Goal: Book appointment/travel/reservation

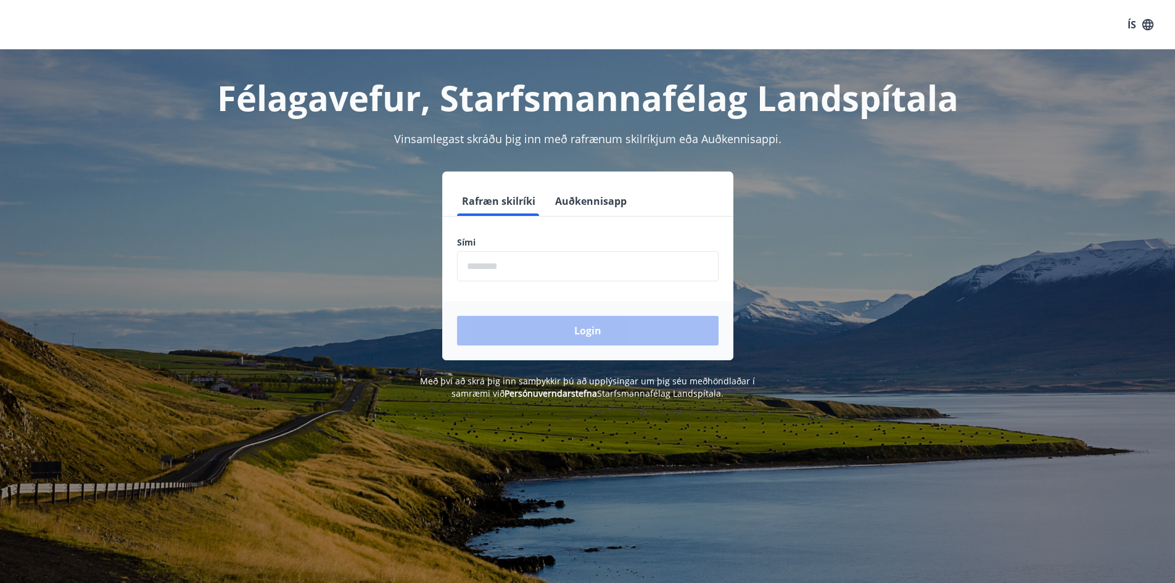
click at [603, 281] on form "Rafræn skilríki Auðkennisapp Sími ​ Login" at bounding box center [587, 273] width 291 height 174
click at [601, 278] on input "phone" at bounding box center [588, 266] width 262 height 30
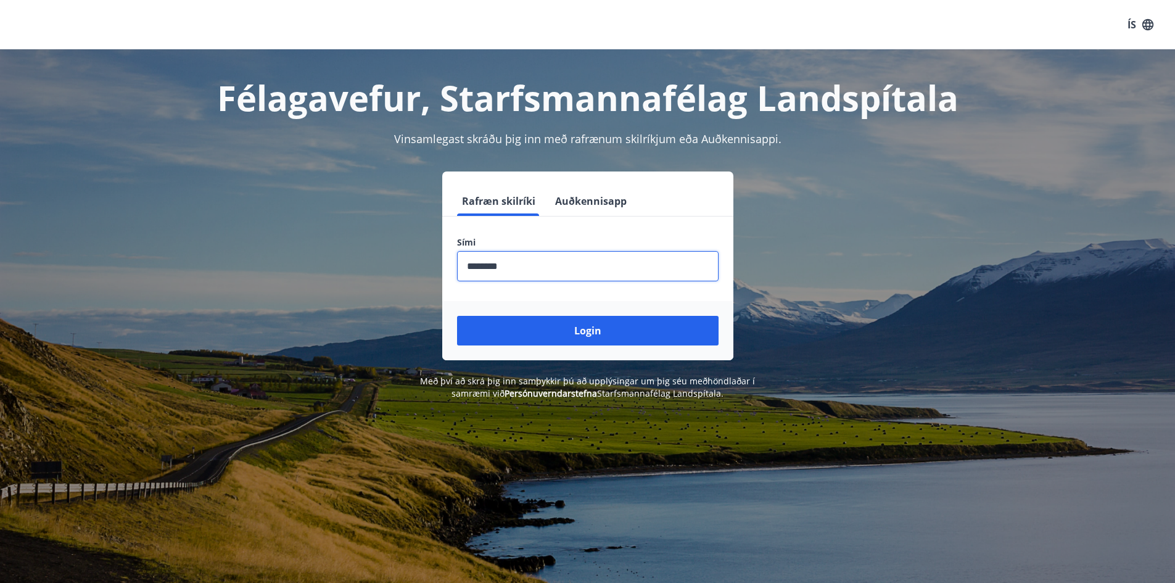
type input "********"
click at [457, 316] on button "Login" at bounding box center [588, 331] width 262 height 30
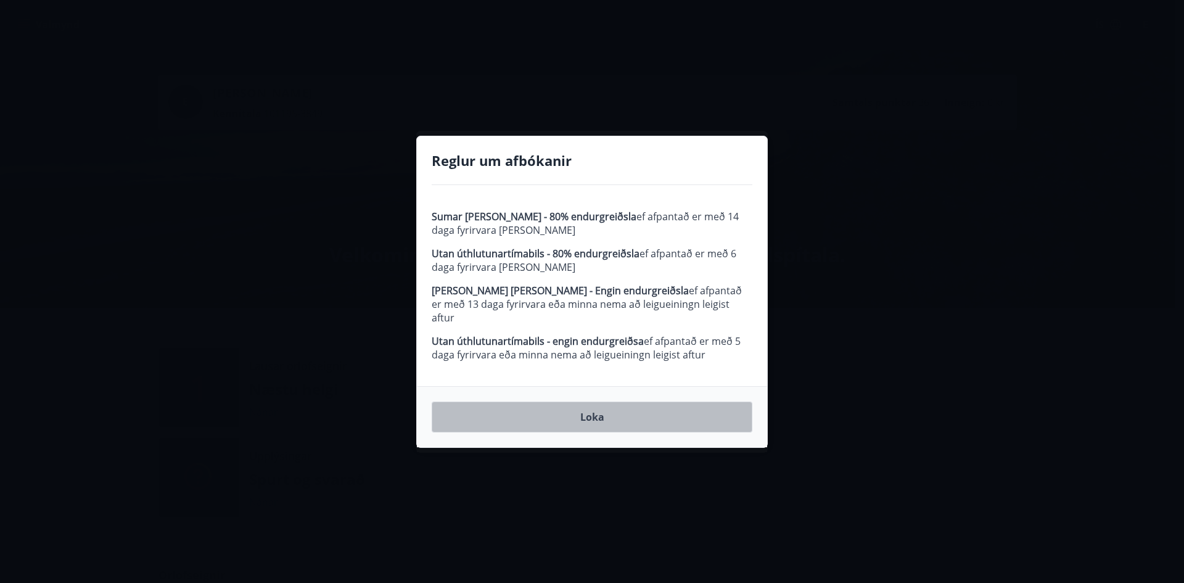
click at [600, 411] on button "Loka" at bounding box center [592, 417] width 321 height 31
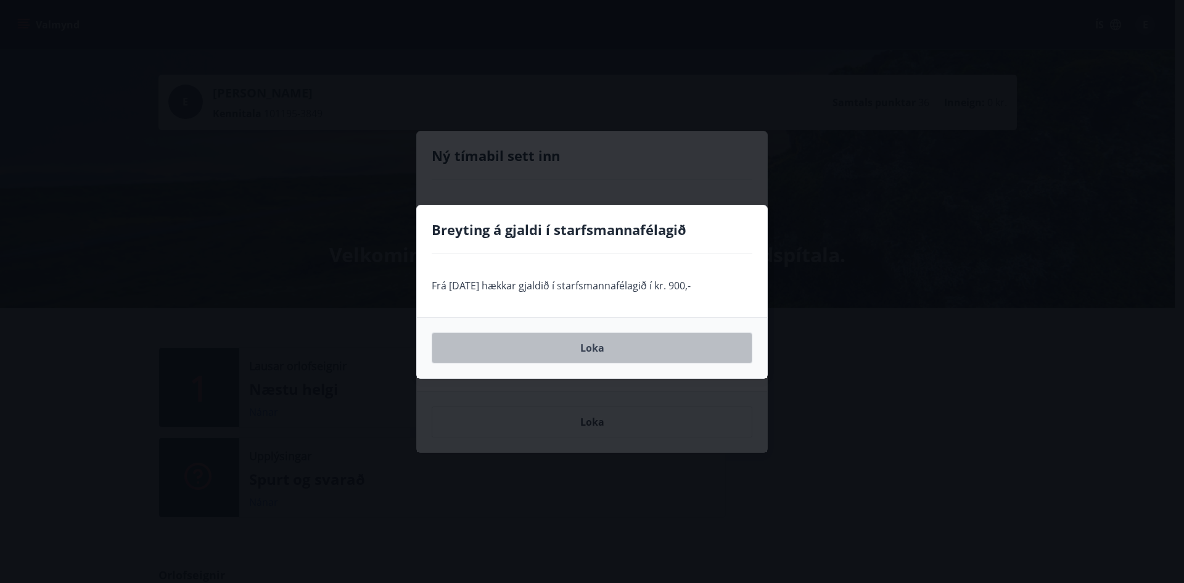
click at [590, 351] on button "Loka" at bounding box center [592, 347] width 321 height 31
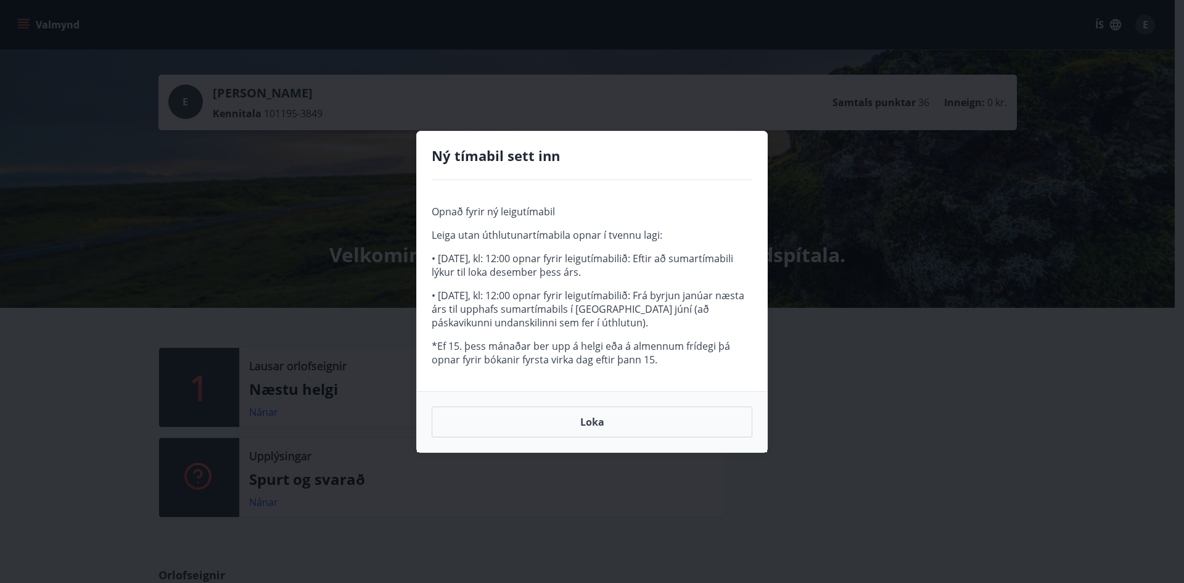
click at [577, 414] on button "Loka" at bounding box center [592, 421] width 321 height 31
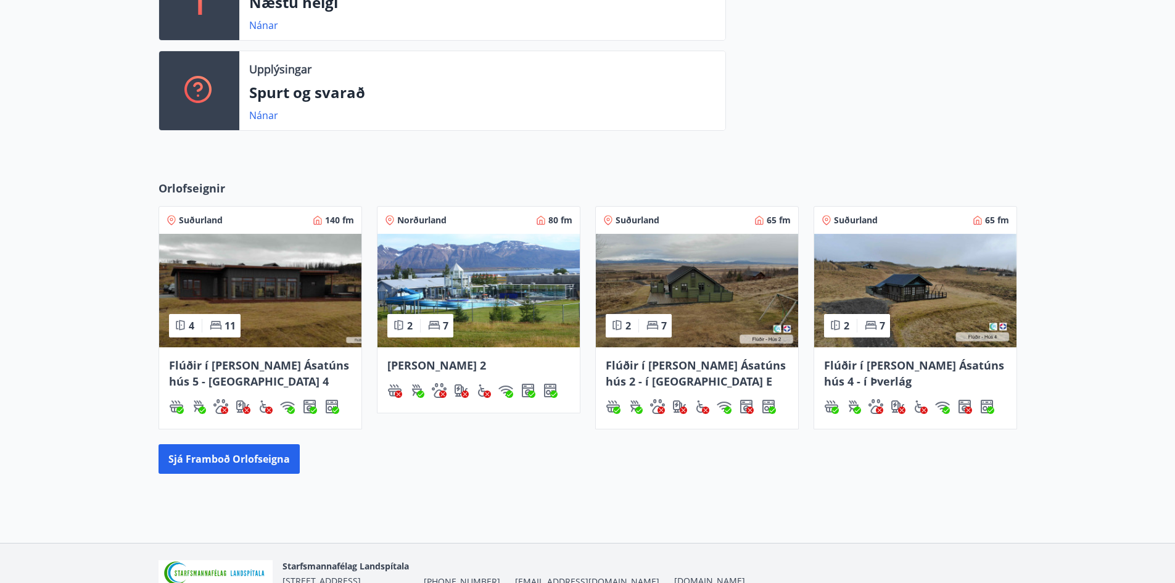
scroll to position [327, 0]
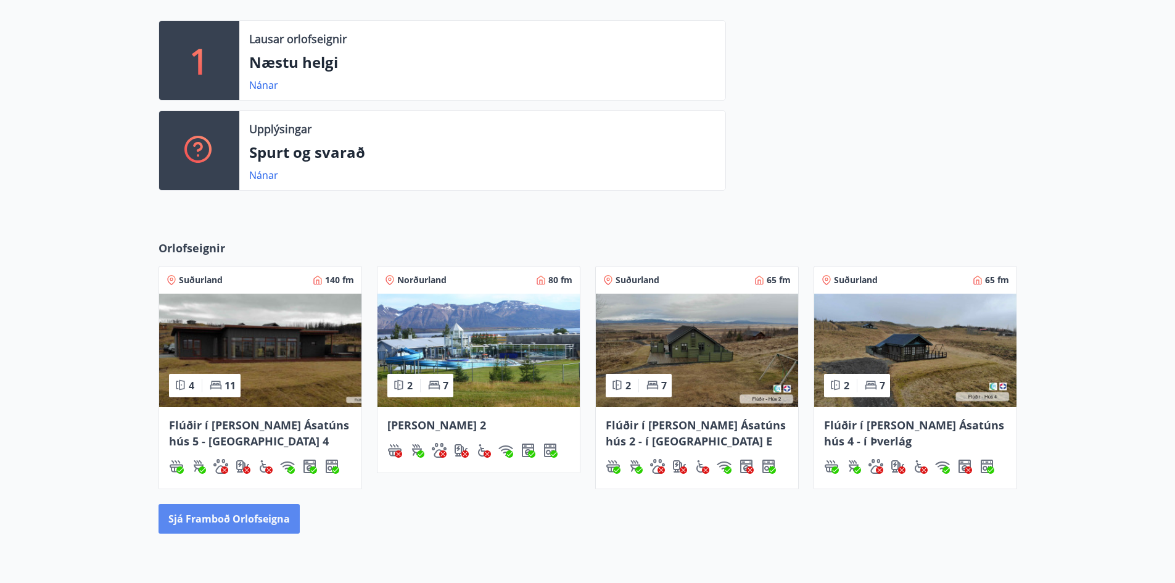
click at [206, 519] on button "Sjá framboð orlofseigna" at bounding box center [229, 519] width 141 height 30
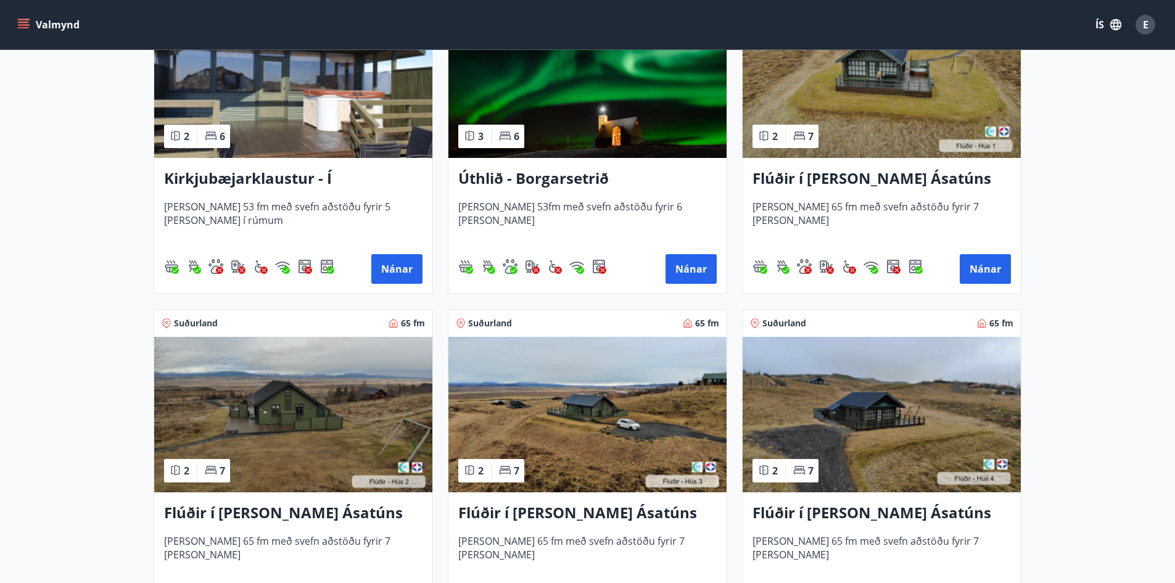
scroll to position [185, 0]
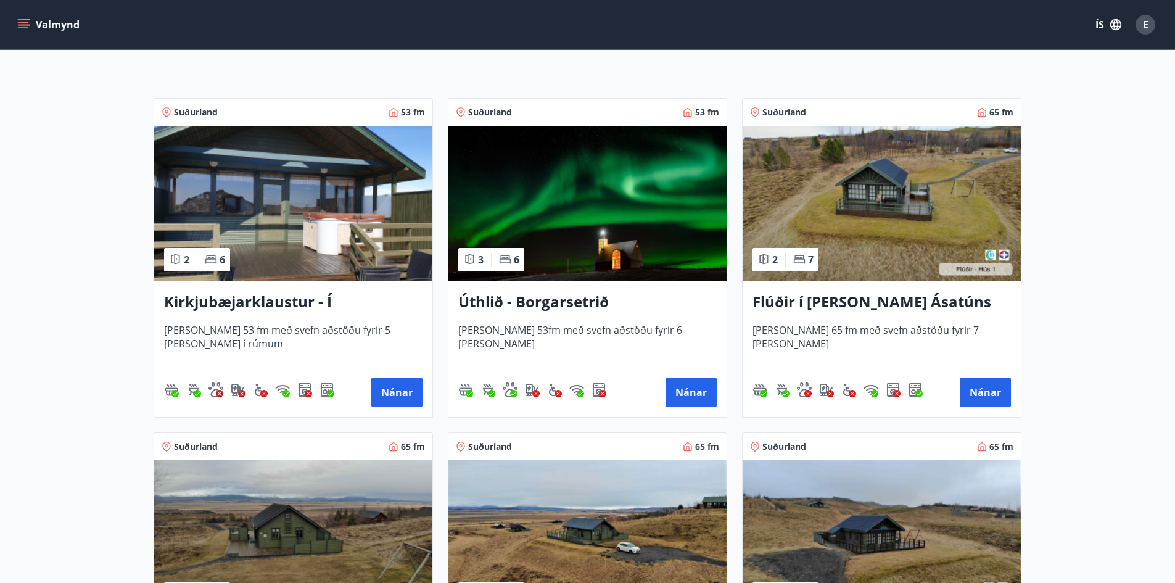
click at [604, 217] on img at bounding box center [587, 203] width 278 height 155
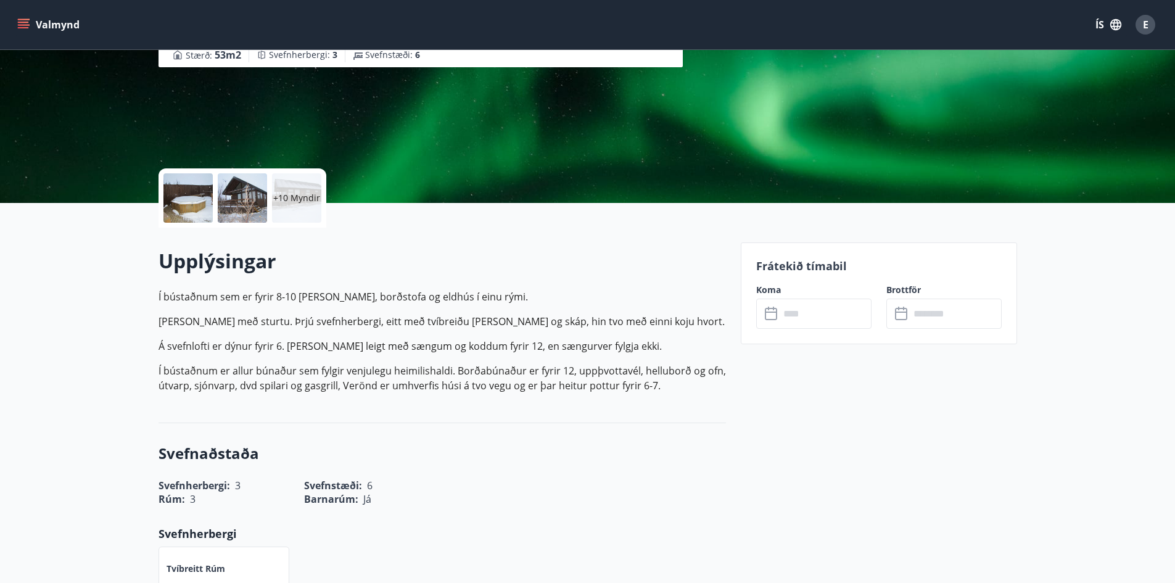
scroll to position [62, 0]
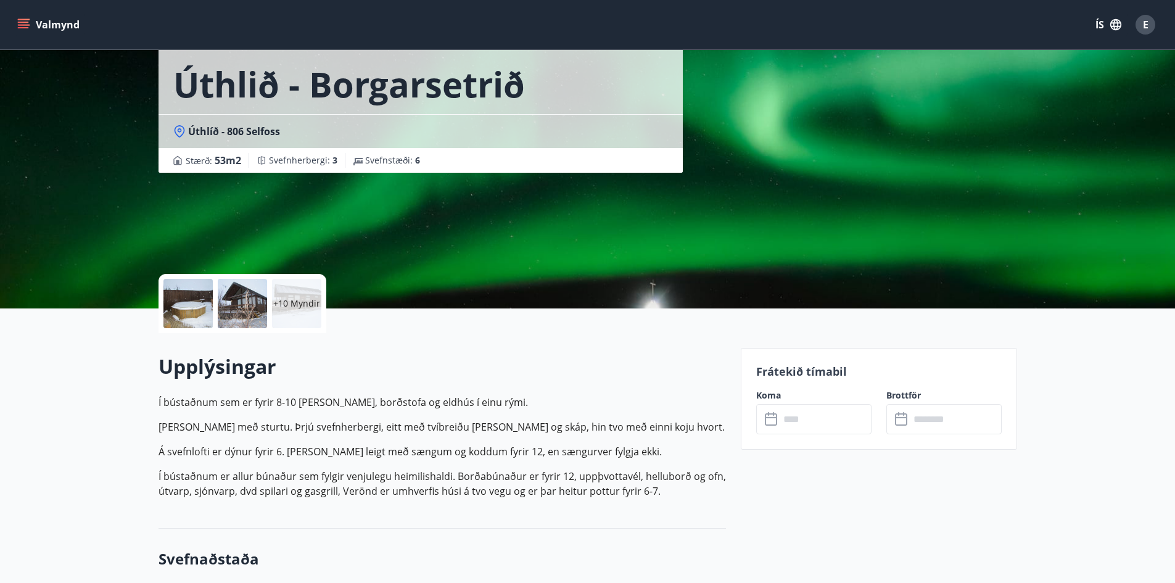
click at [168, 314] on div at bounding box center [187, 303] width 49 height 49
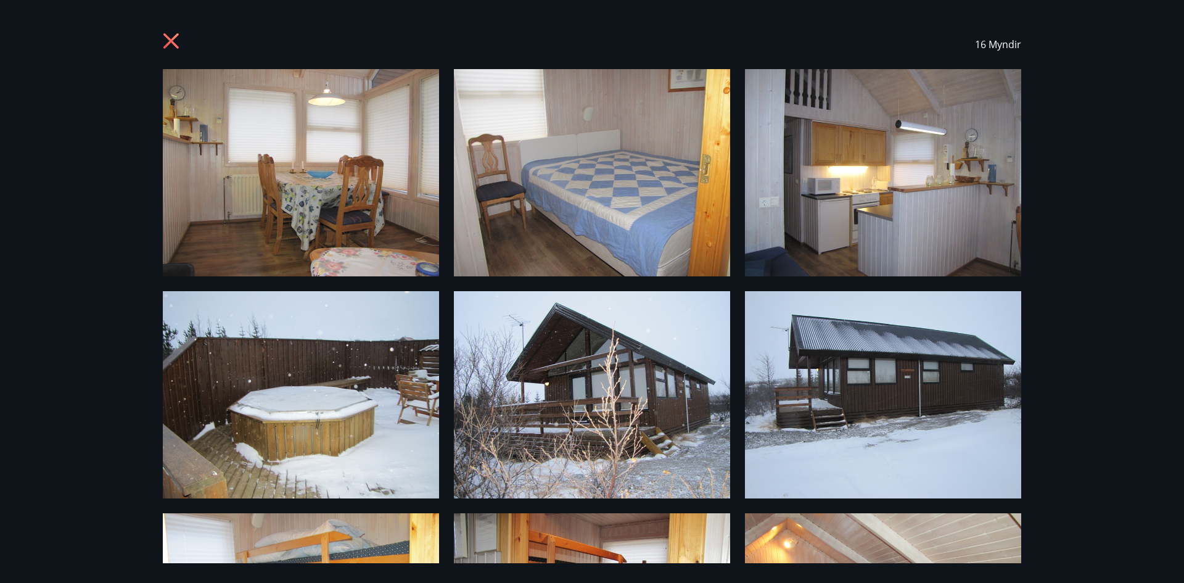
click at [254, 155] on img at bounding box center [301, 172] width 276 height 207
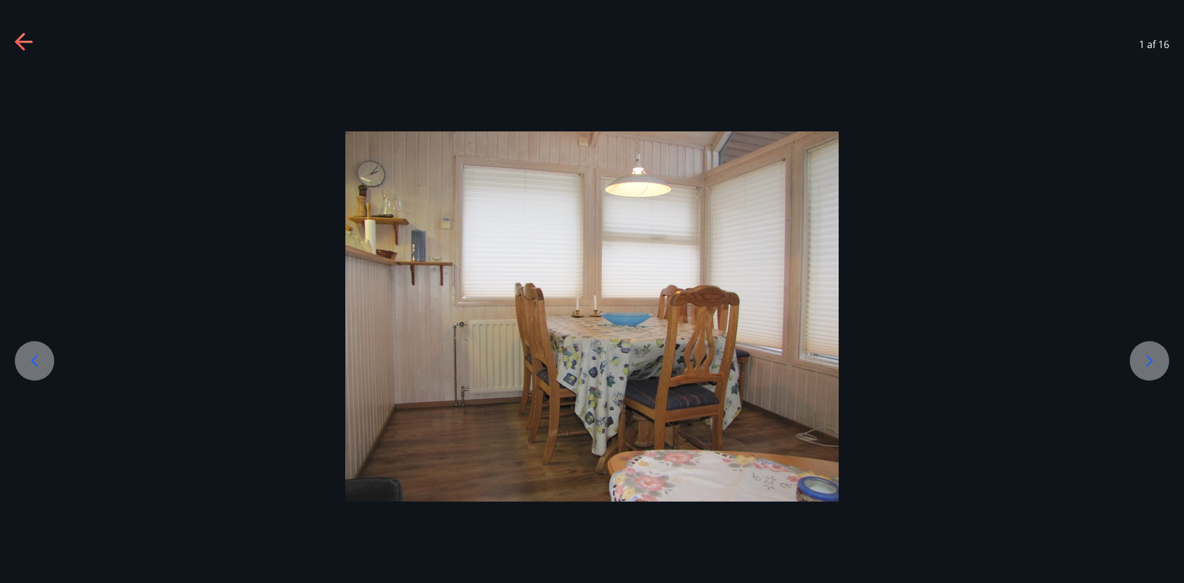
click at [1147, 352] on icon at bounding box center [1150, 361] width 20 height 20
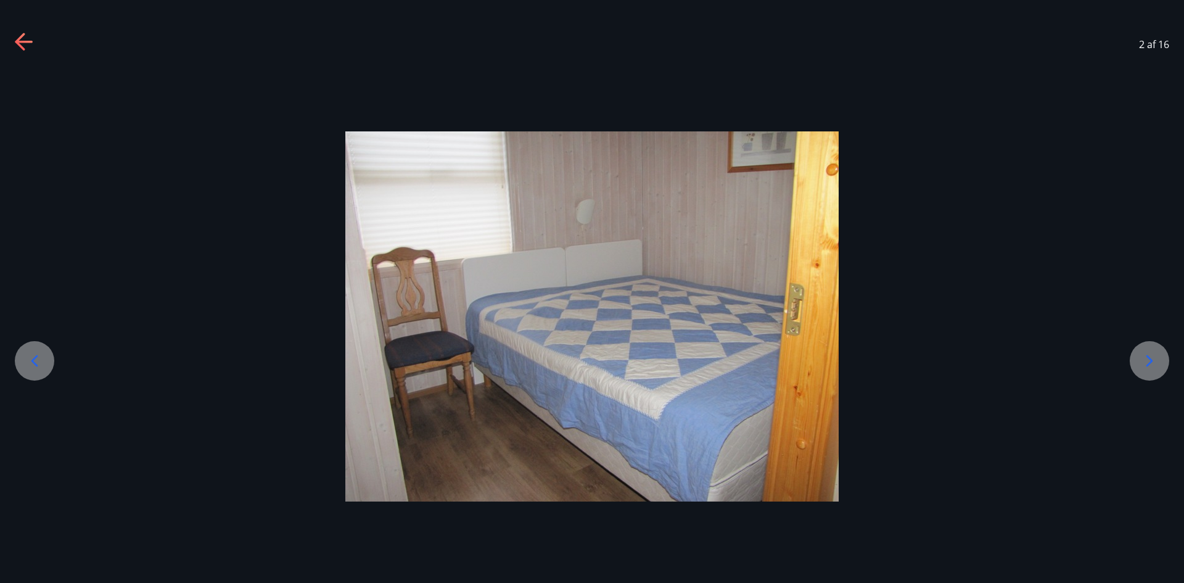
click at [1147, 351] on icon at bounding box center [1150, 361] width 20 height 20
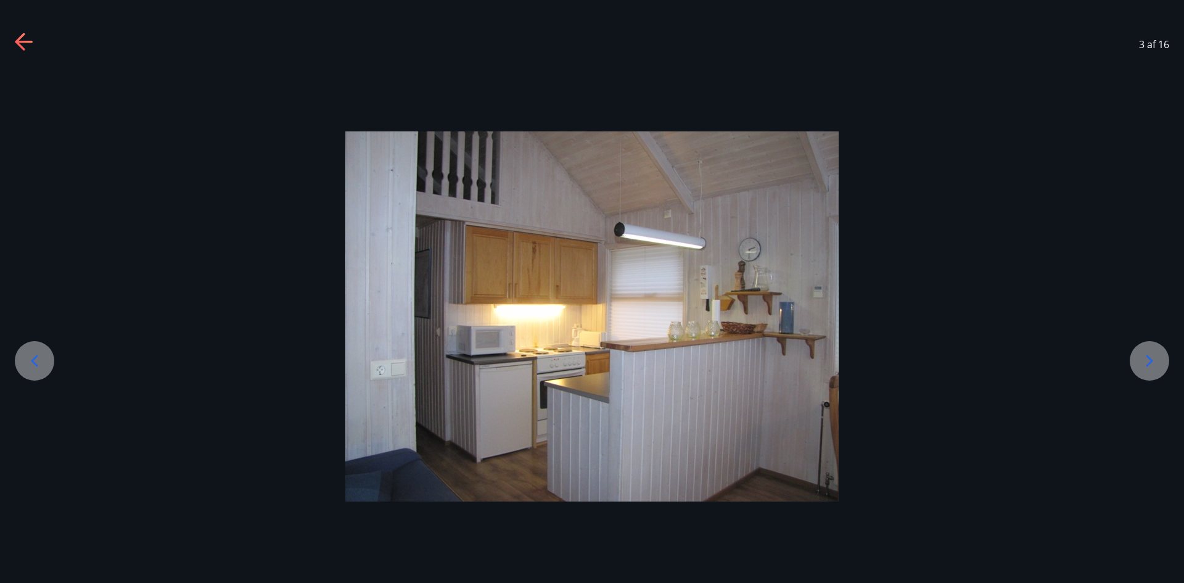
click at [1147, 351] on icon at bounding box center [1150, 361] width 20 height 20
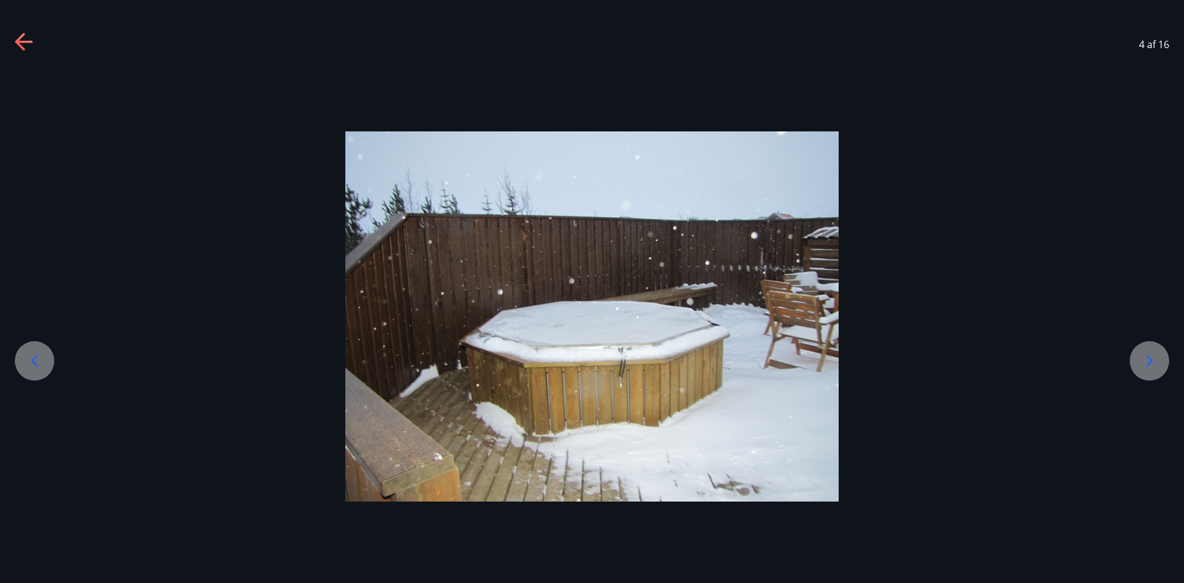
click at [1147, 351] on icon at bounding box center [1150, 361] width 20 height 20
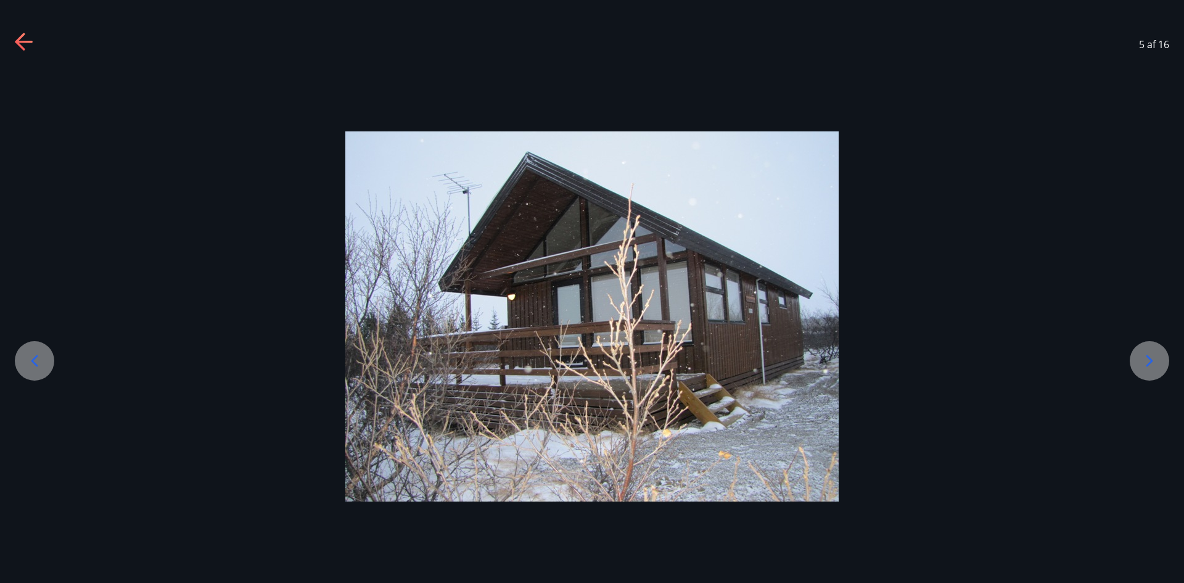
click at [1147, 351] on icon at bounding box center [1150, 361] width 20 height 20
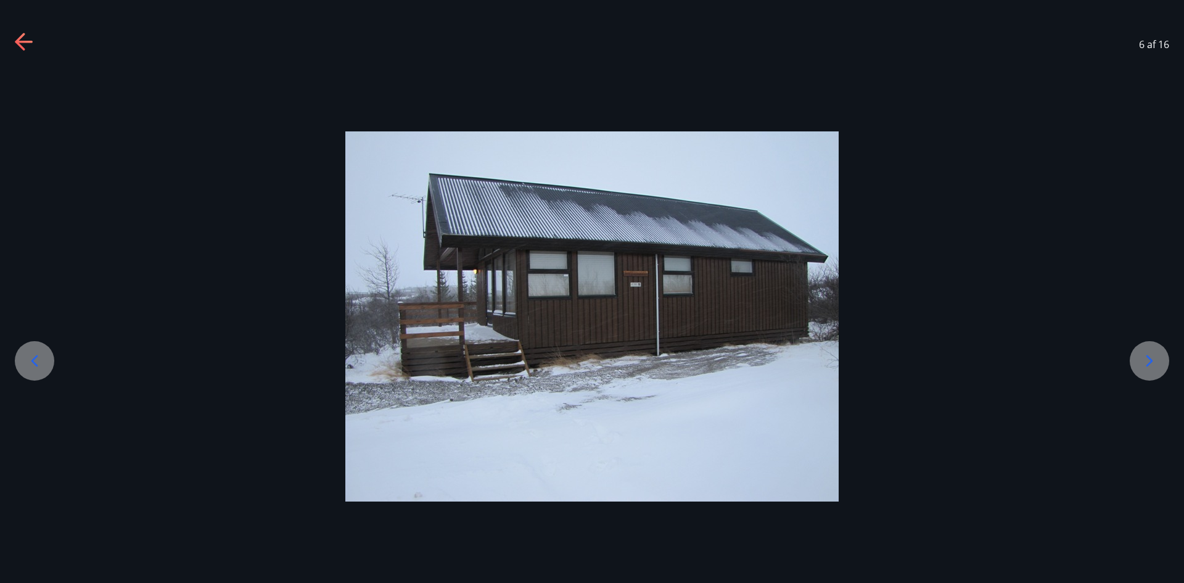
click at [1147, 351] on icon at bounding box center [1150, 361] width 20 height 20
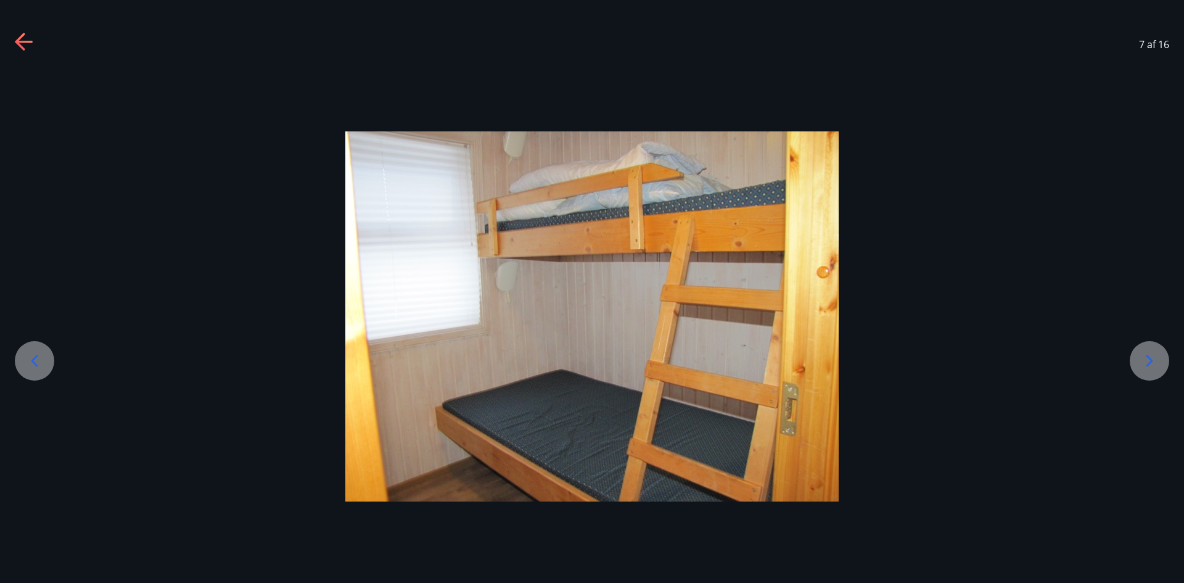
click at [1147, 351] on icon at bounding box center [1150, 361] width 20 height 20
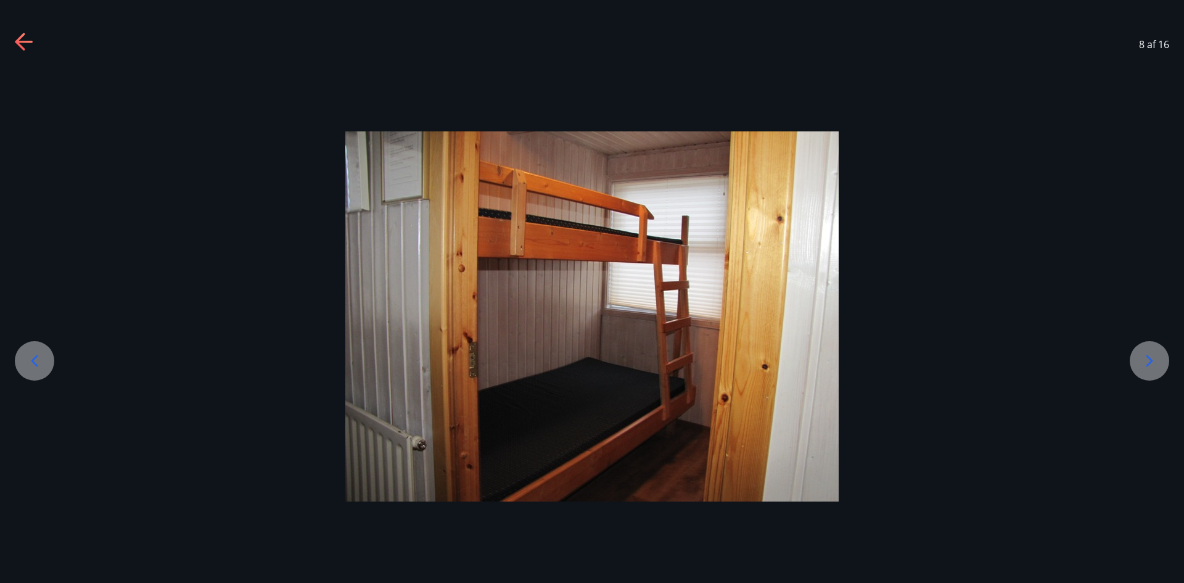
click at [1147, 351] on icon at bounding box center [1150, 361] width 20 height 20
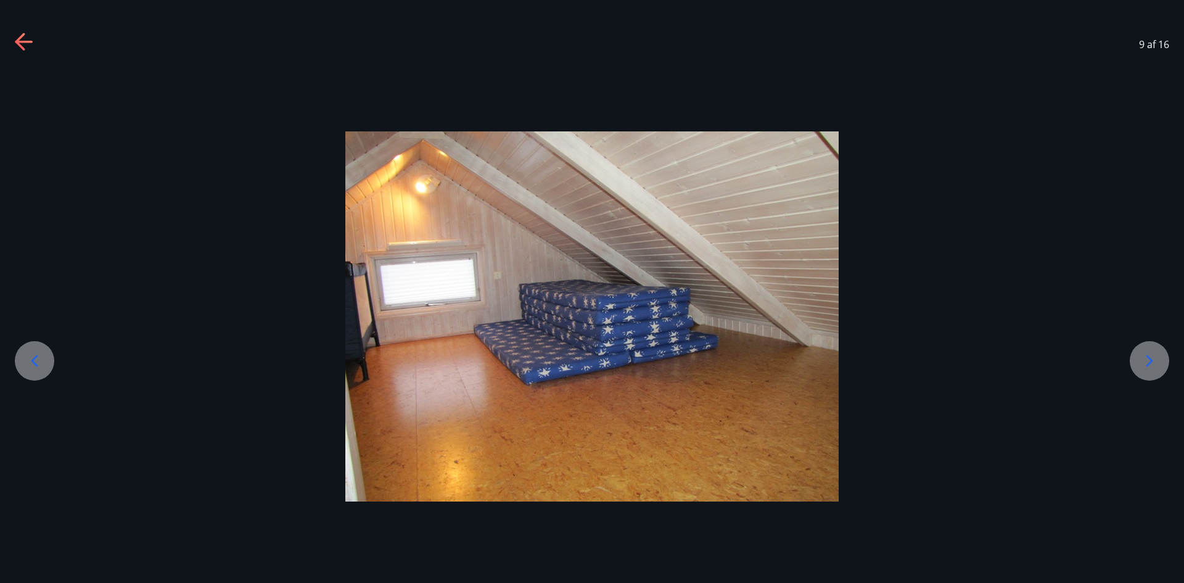
click at [1147, 351] on icon at bounding box center [1150, 361] width 20 height 20
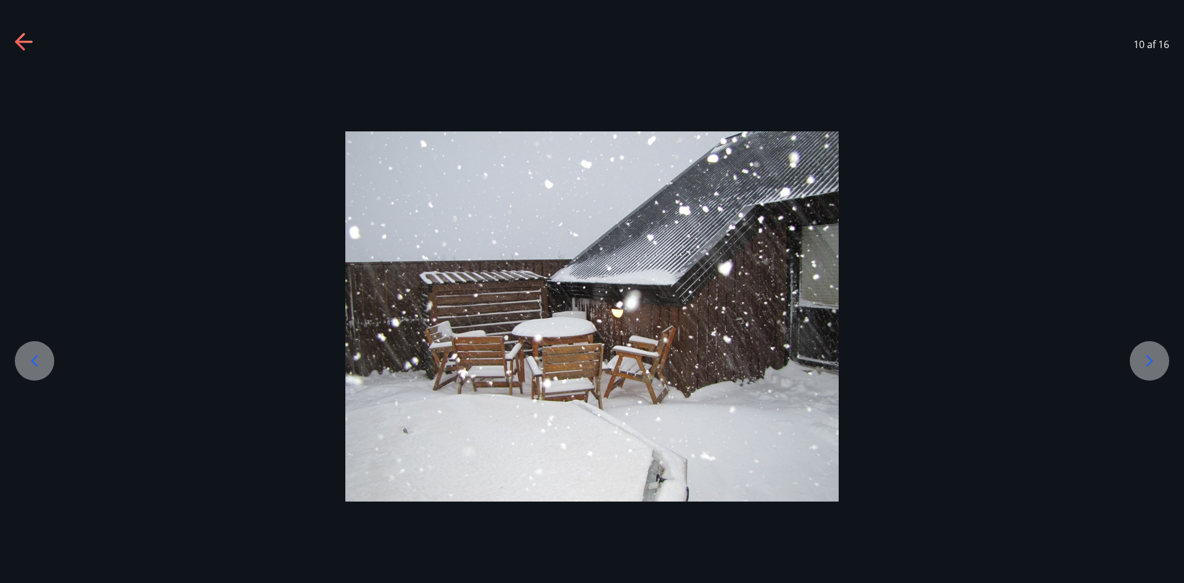
click at [1147, 351] on icon at bounding box center [1150, 361] width 20 height 20
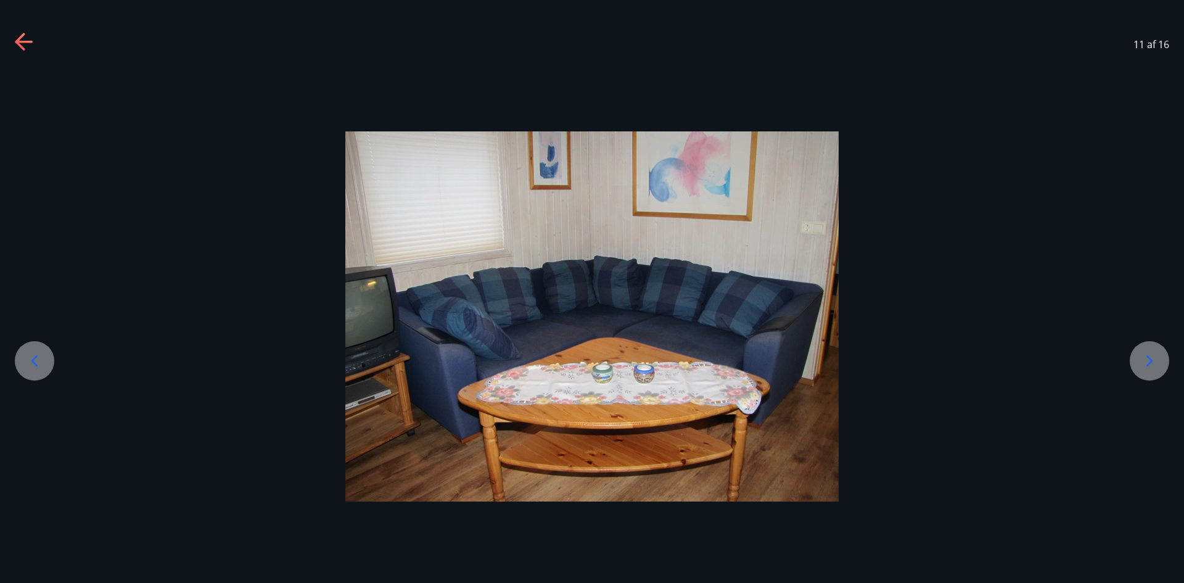
click at [1147, 351] on icon at bounding box center [1150, 361] width 20 height 20
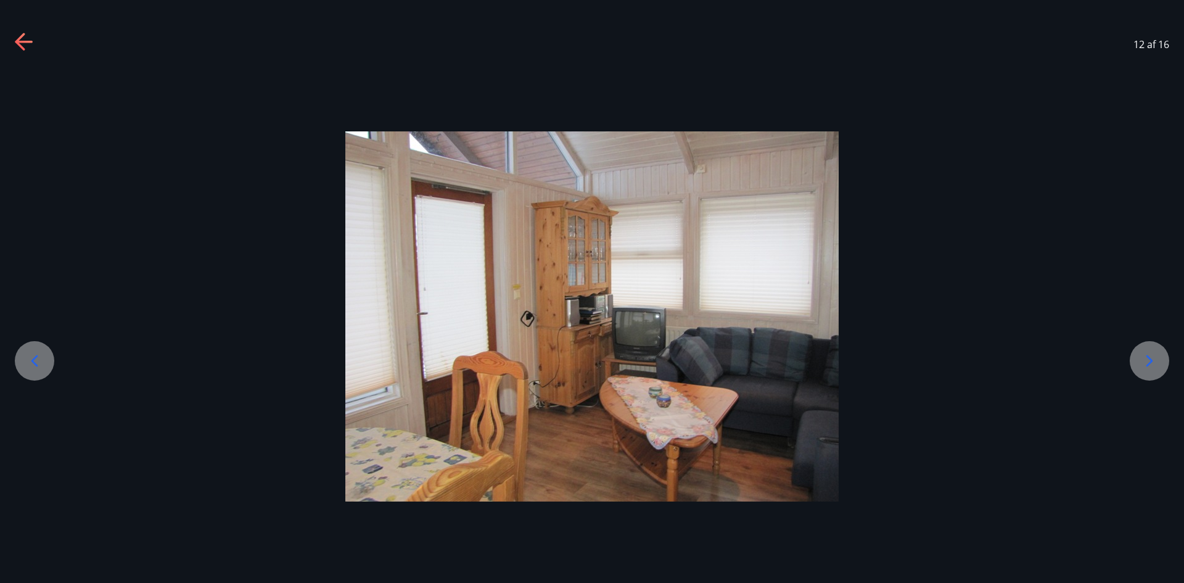
click at [1147, 351] on icon at bounding box center [1150, 361] width 20 height 20
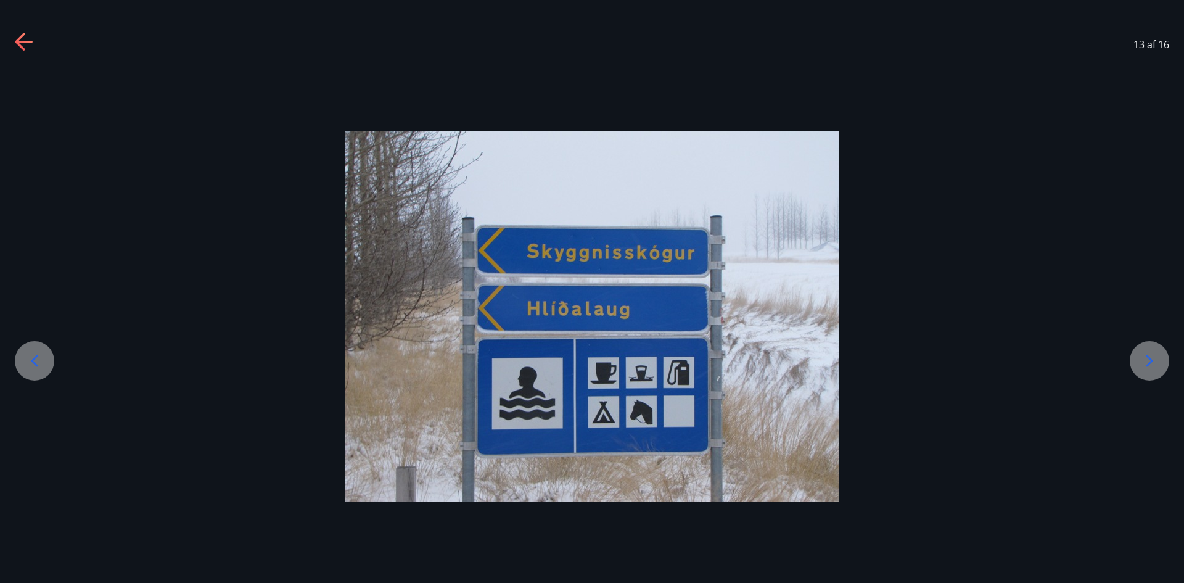
click at [1147, 351] on icon at bounding box center [1150, 361] width 20 height 20
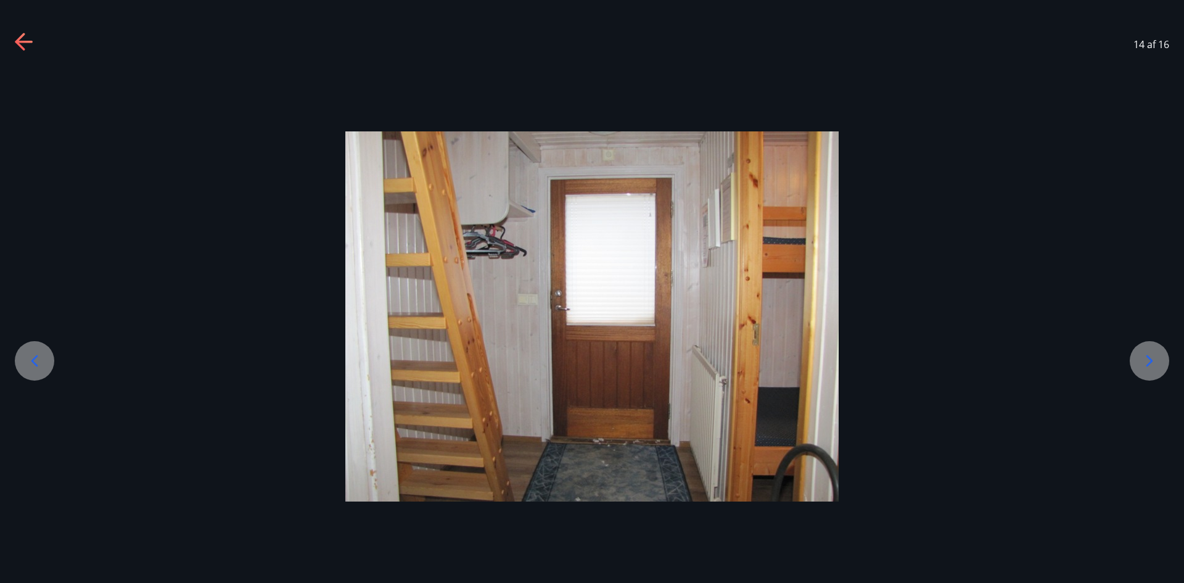
click at [1147, 351] on icon at bounding box center [1150, 361] width 20 height 20
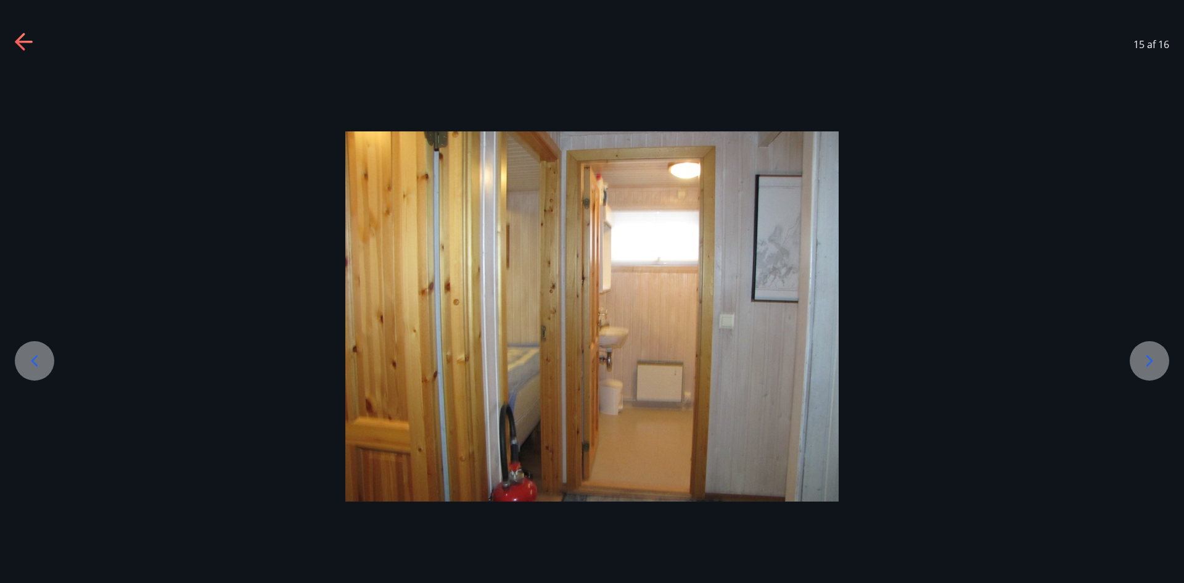
click at [1147, 351] on icon at bounding box center [1150, 361] width 20 height 20
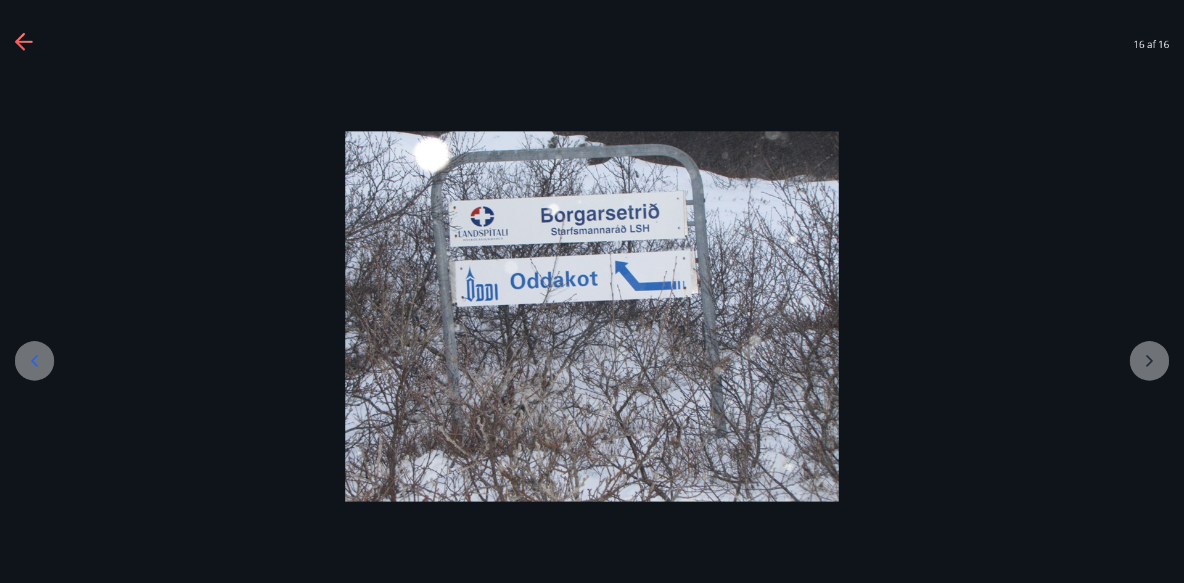
click at [1147, 351] on div at bounding box center [592, 316] width 1184 height 370
click at [16, 39] on icon at bounding box center [25, 43] width 20 height 20
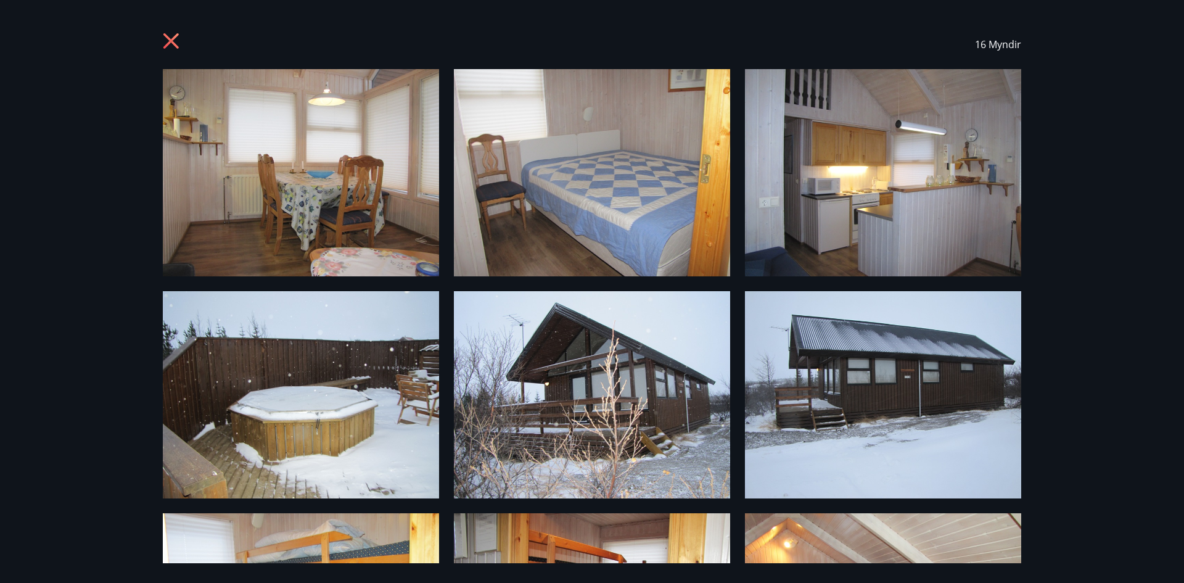
click at [178, 43] on icon at bounding box center [173, 43] width 20 height 20
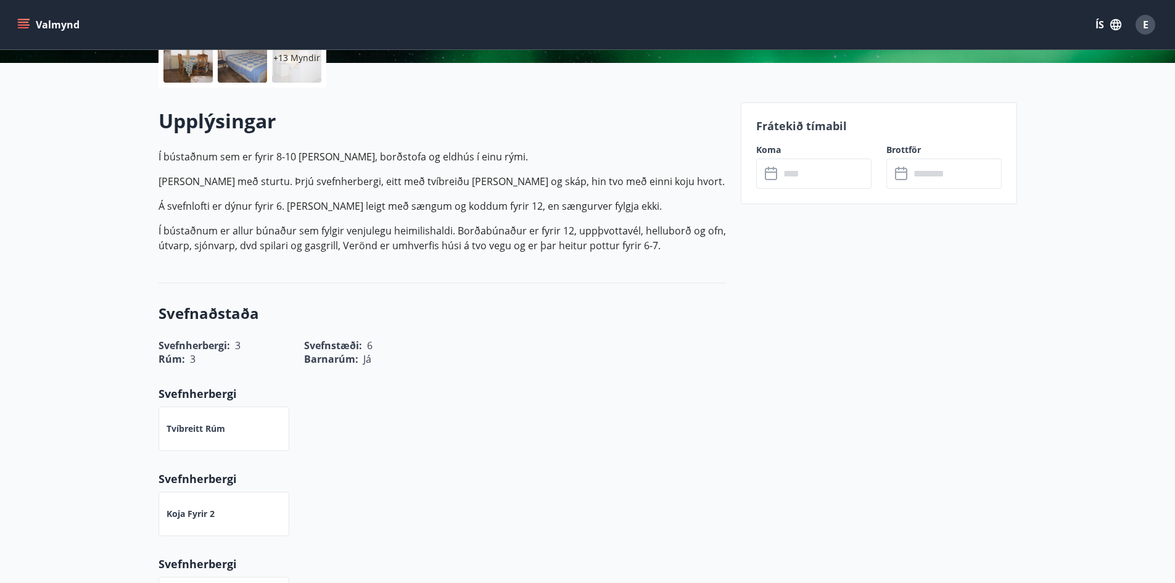
scroll to position [247, 0]
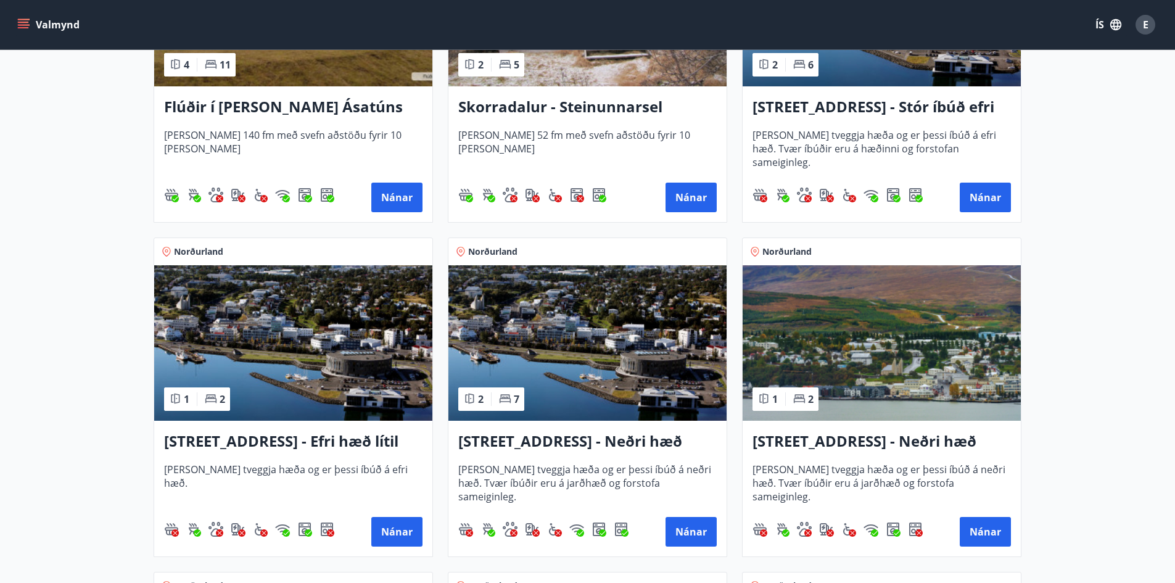
scroll to position [802, 0]
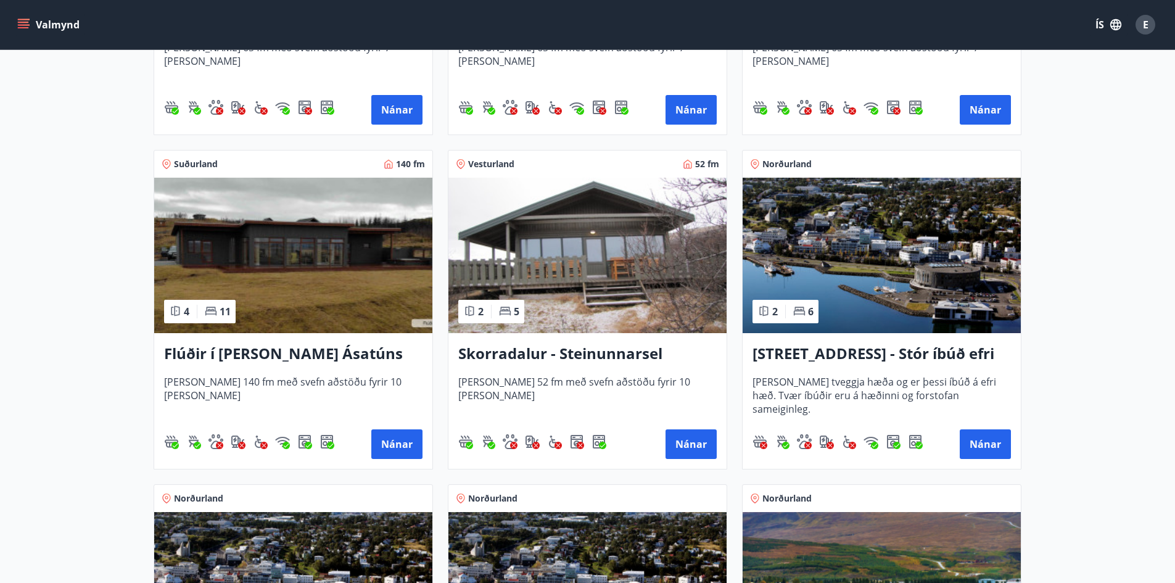
click at [585, 225] on img at bounding box center [587, 255] width 278 height 155
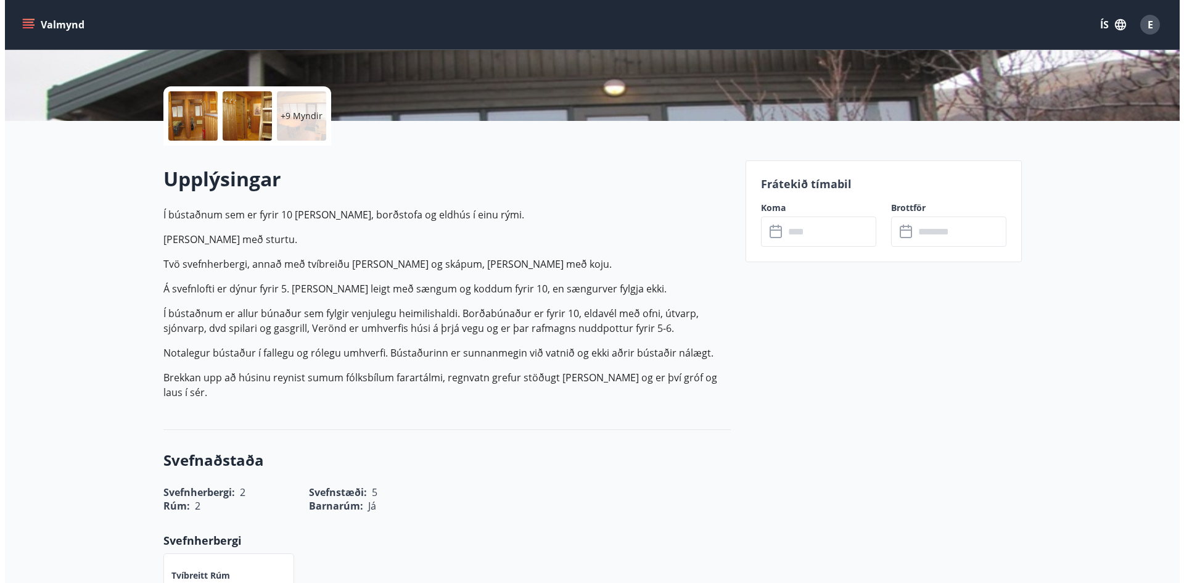
scroll to position [247, 0]
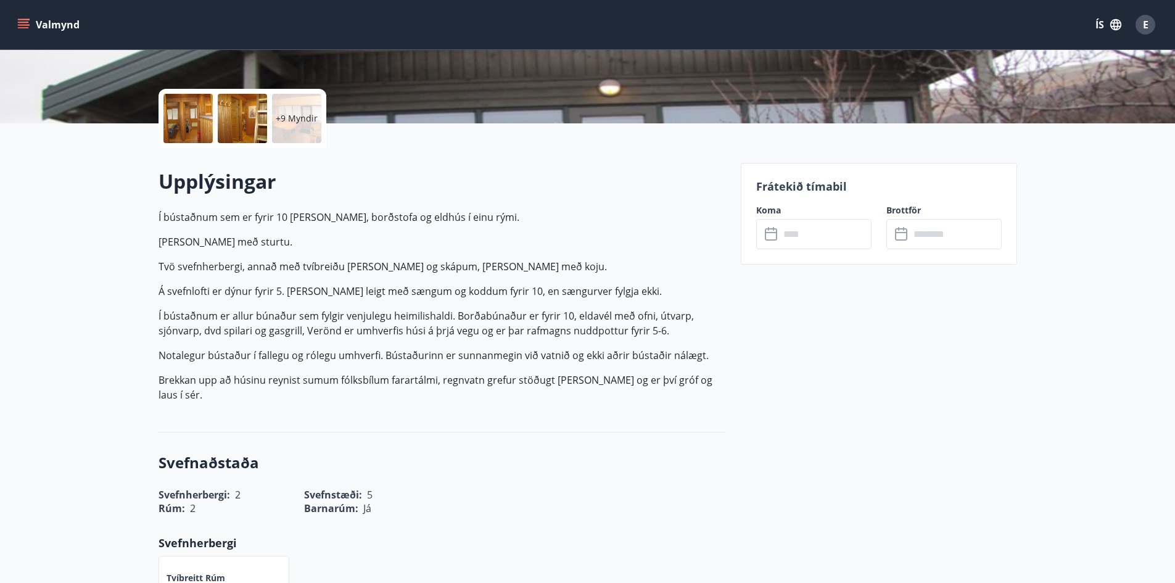
click at [186, 128] on div at bounding box center [187, 118] width 49 height 49
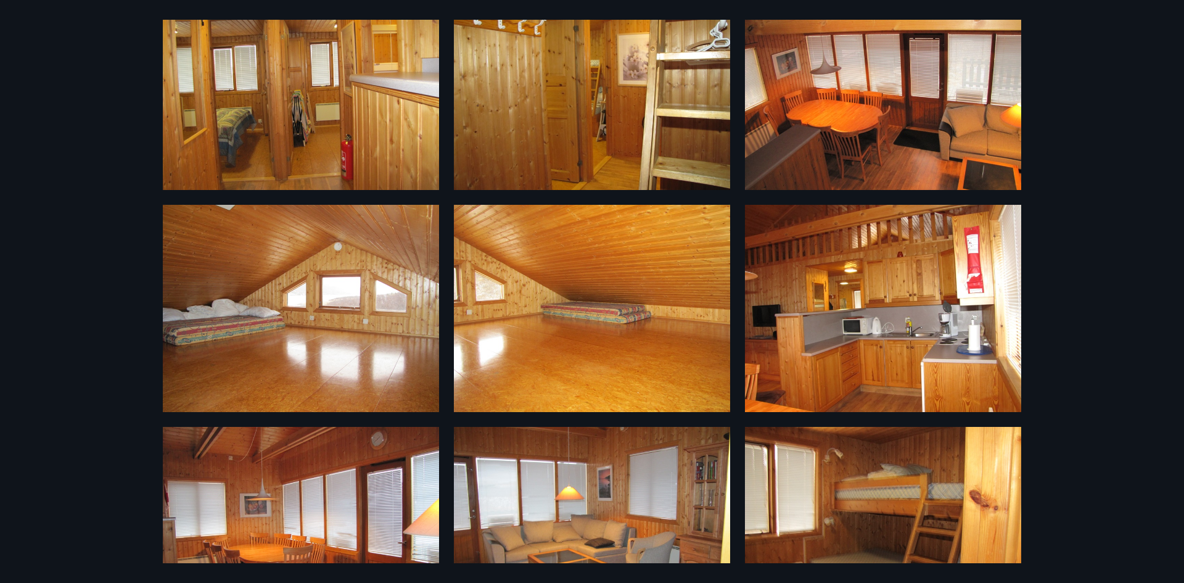
scroll to position [0, 0]
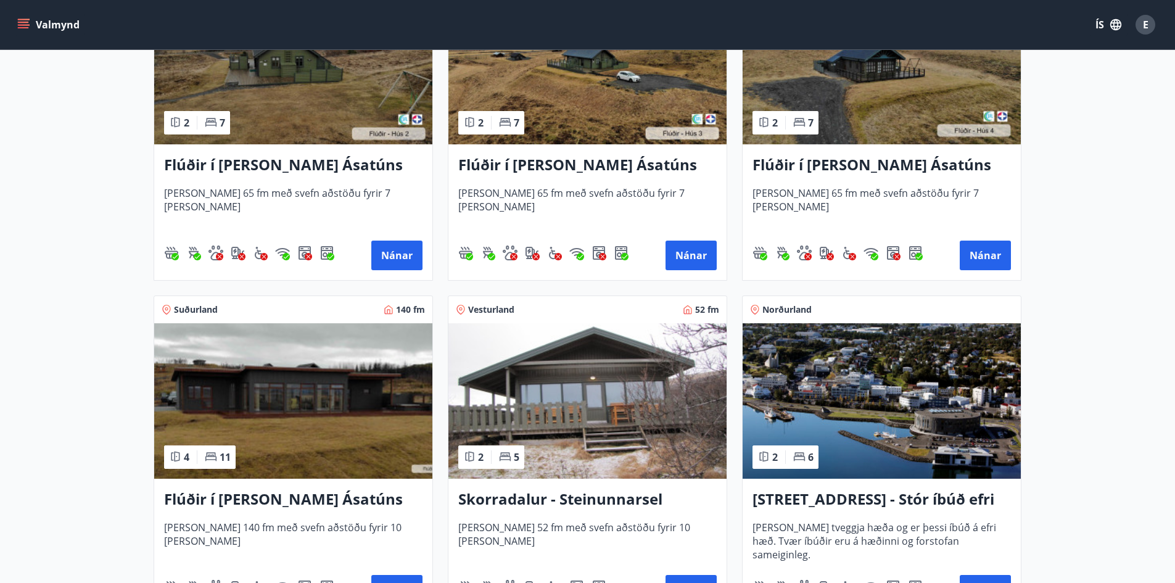
scroll to position [802, 0]
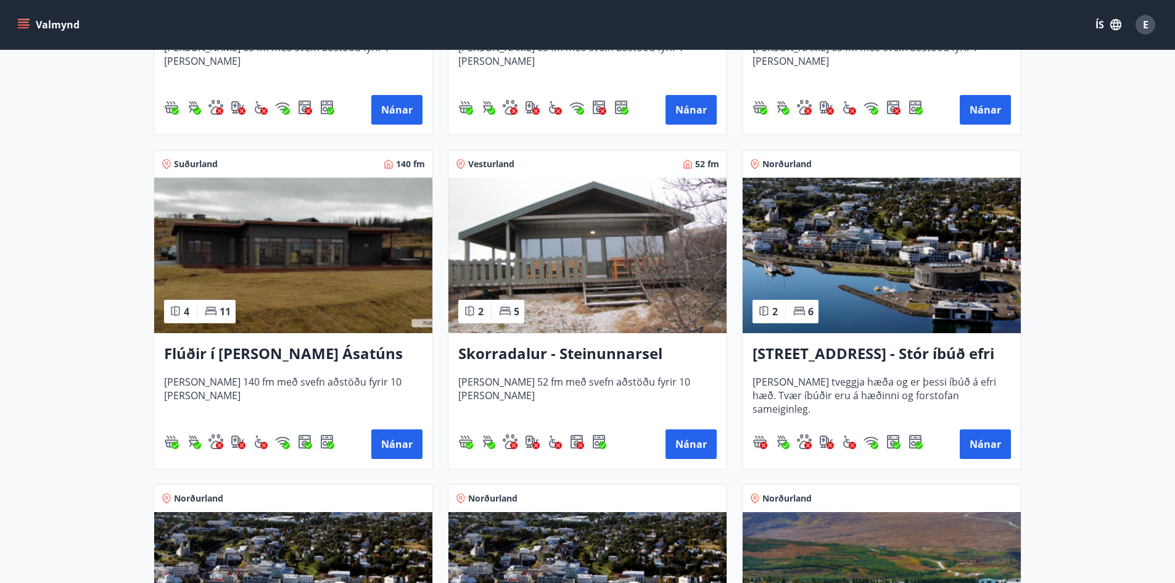
click at [275, 233] on img at bounding box center [293, 255] width 278 height 155
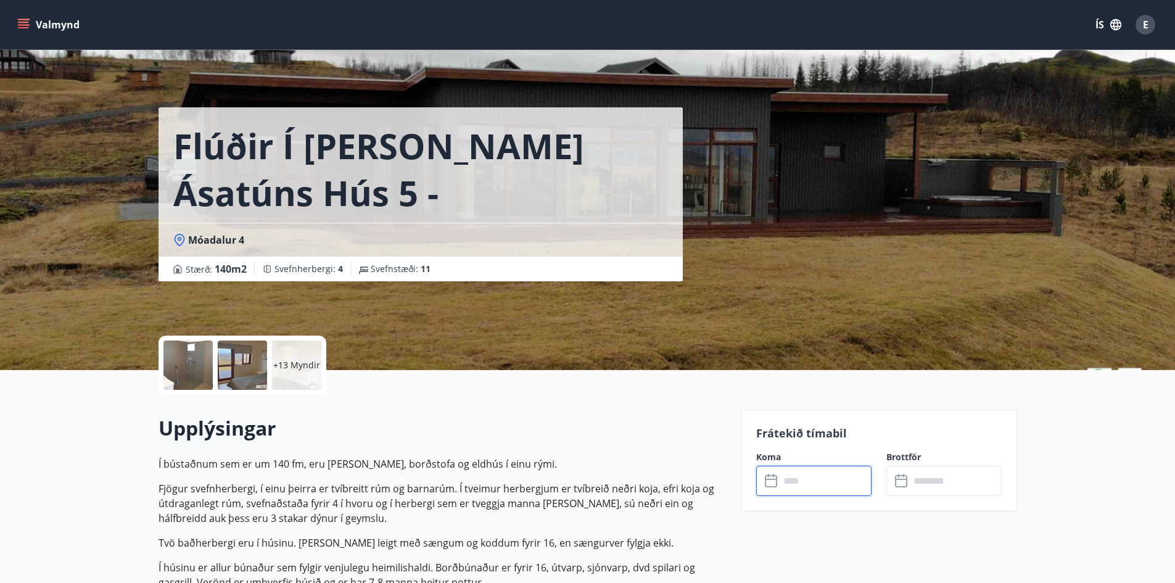
click at [822, 483] on input "text" at bounding box center [826, 481] width 92 height 30
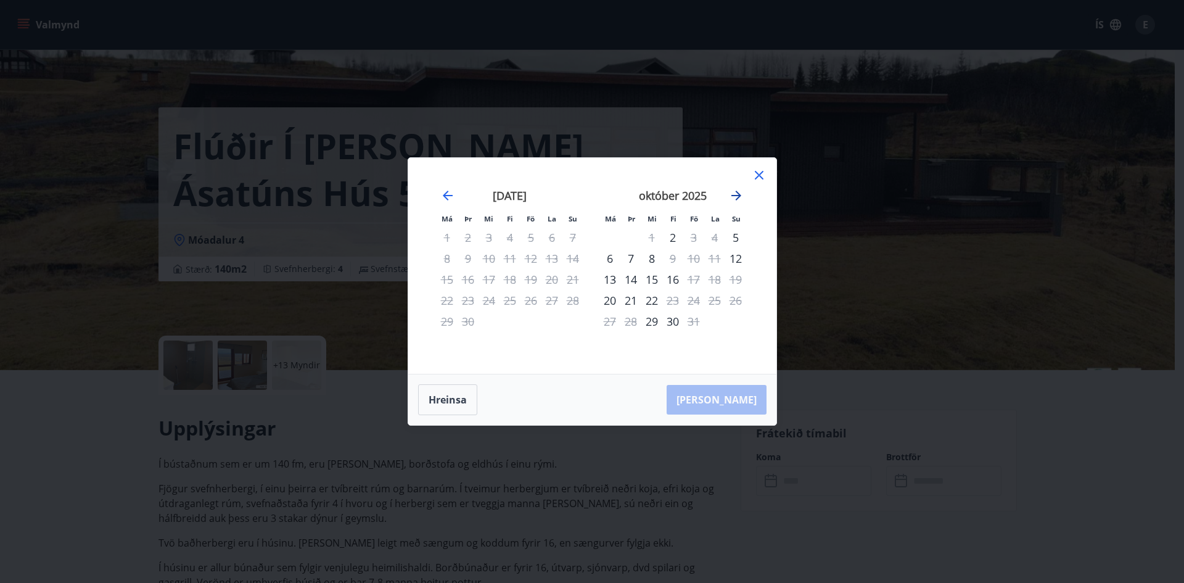
click at [741, 194] on icon "Move forward to switch to the next month." at bounding box center [736, 195] width 15 height 15
click at [442, 193] on icon "Move backward to switch to the previous month." at bounding box center [447, 195] width 15 height 15
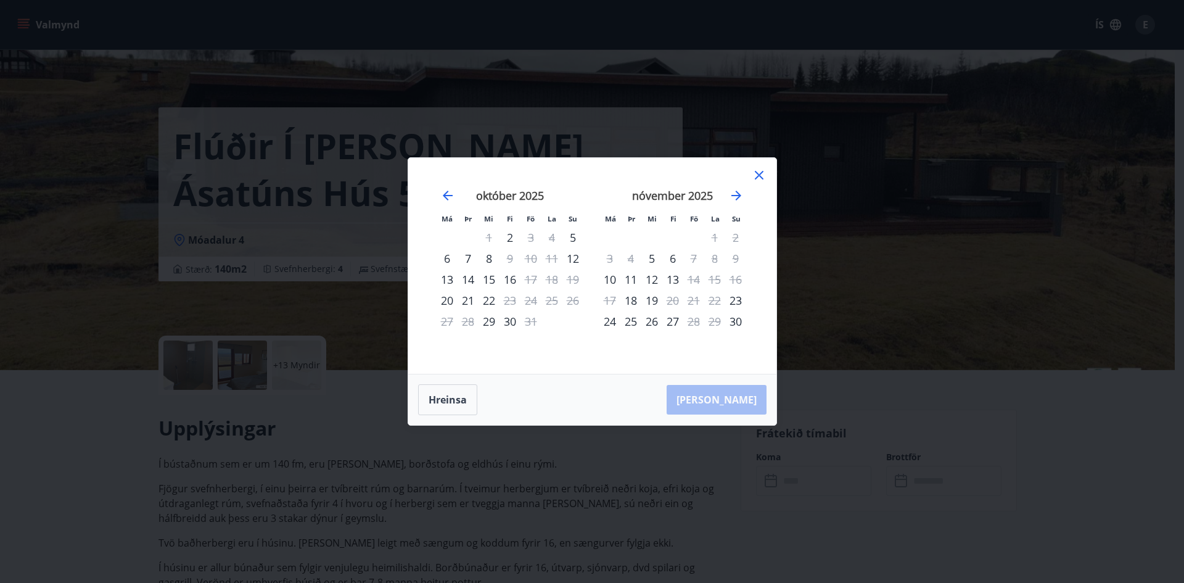
click at [759, 172] on icon at bounding box center [759, 175] width 15 height 15
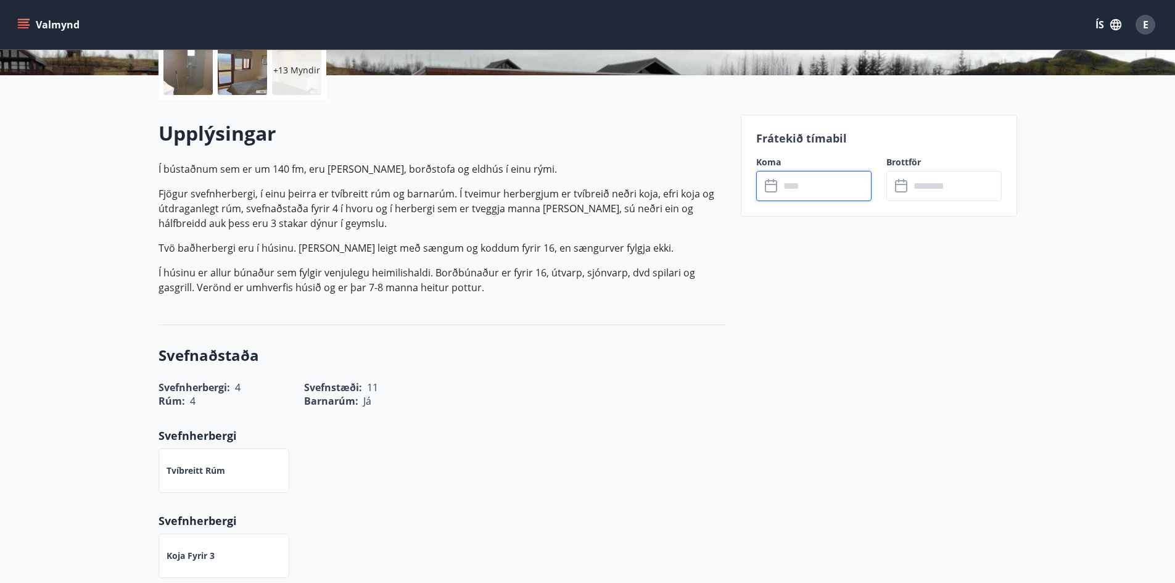
scroll to position [185, 0]
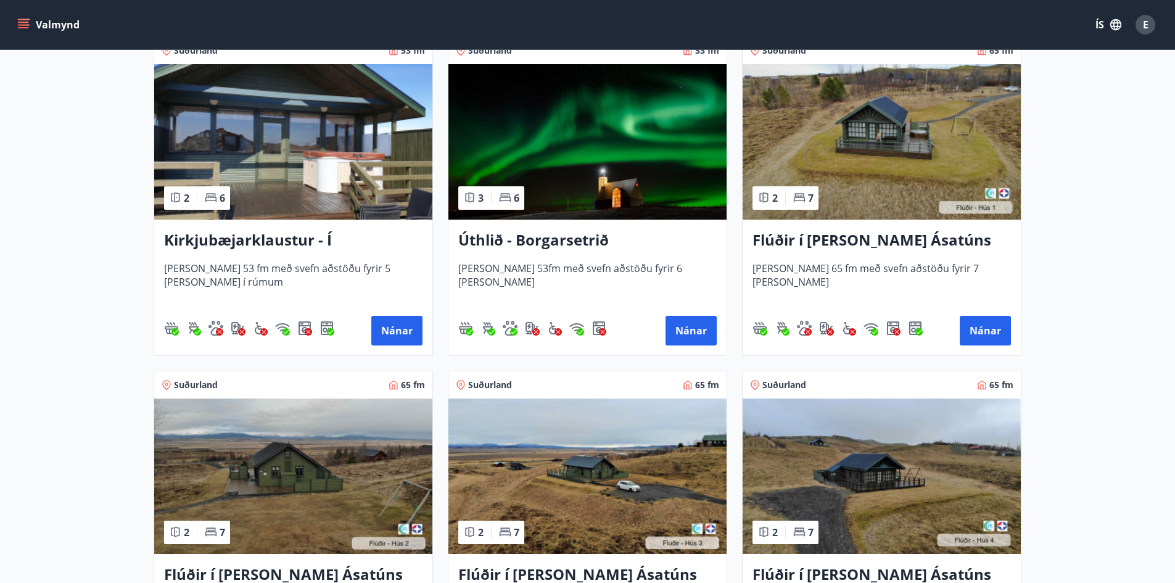
scroll to position [555, 0]
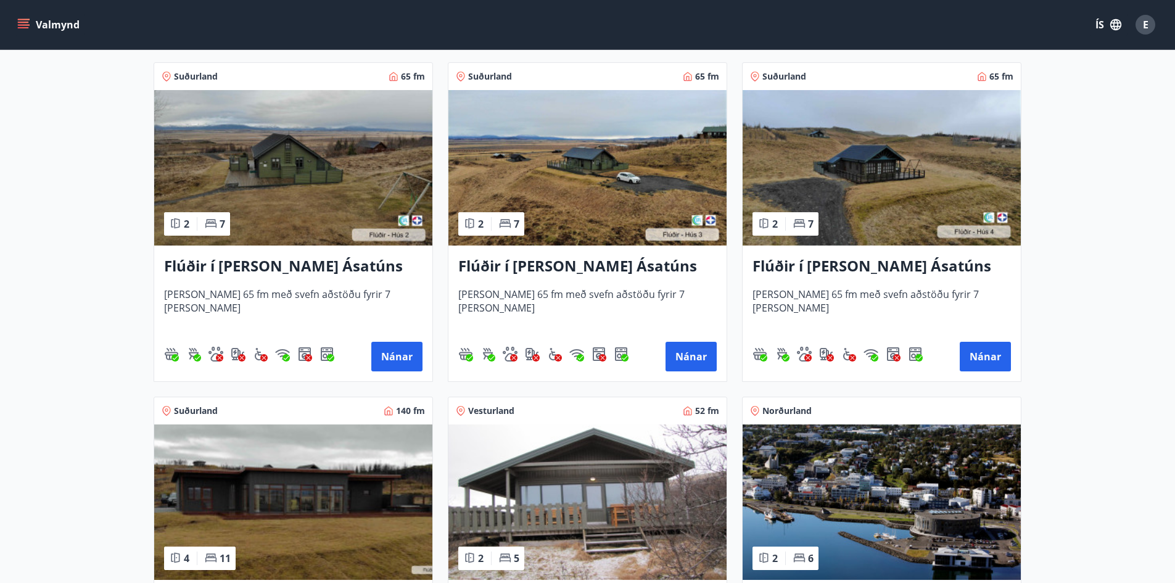
click at [303, 142] on img at bounding box center [293, 167] width 278 height 155
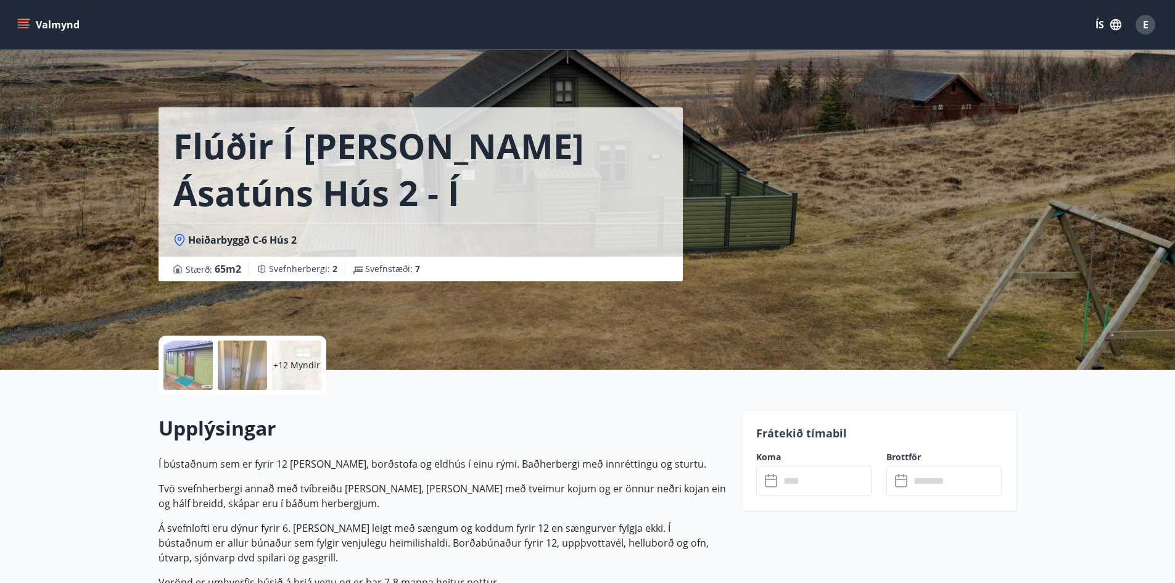
click at [176, 359] on div at bounding box center [187, 364] width 49 height 49
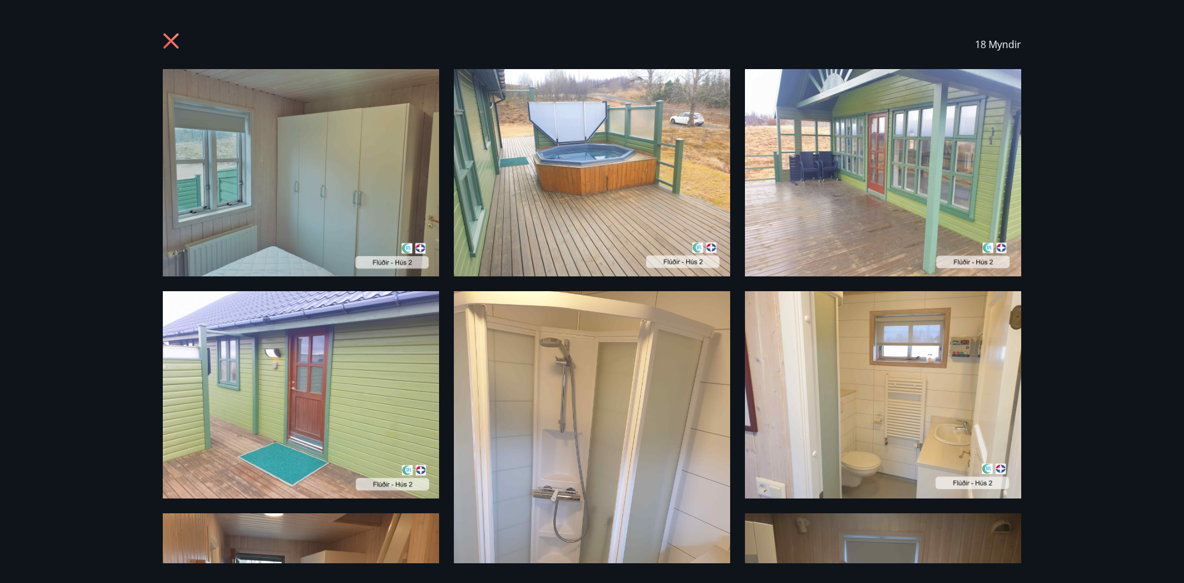
click at [273, 214] on img at bounding box center [301, 172] width 276 height 207
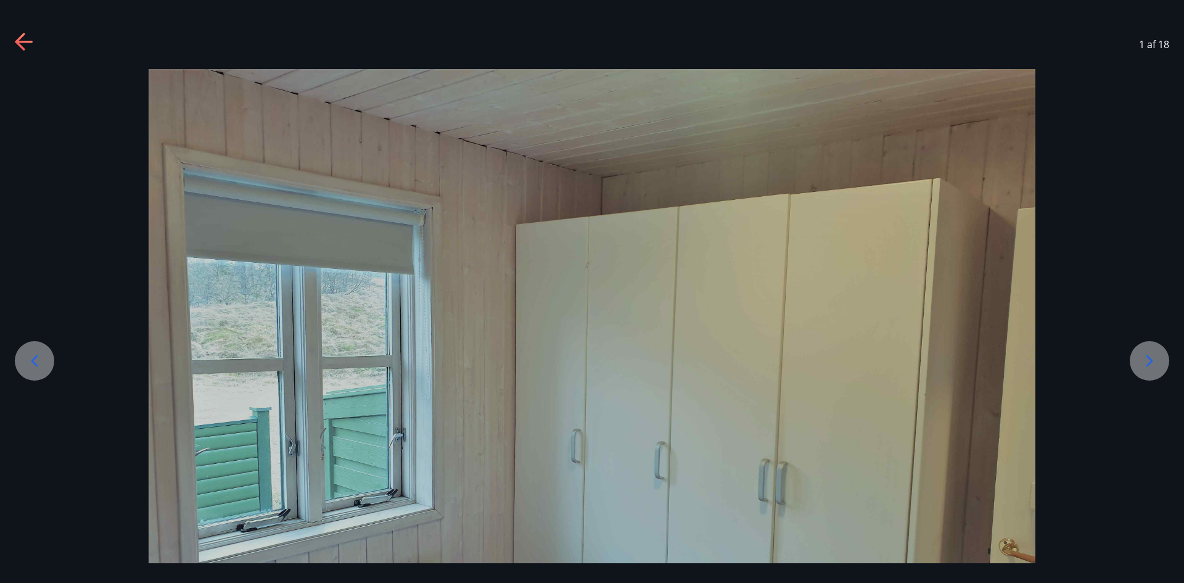
click at [15, 42] on icon at bounding box center [20, 41] width 10 height 17
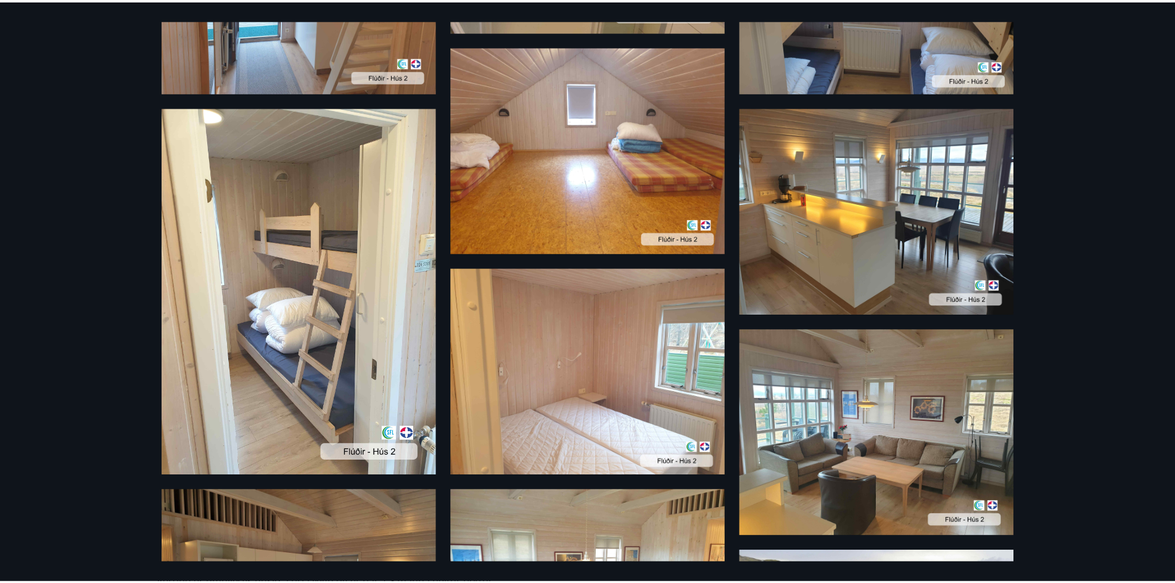
scroll to position [320, 0]
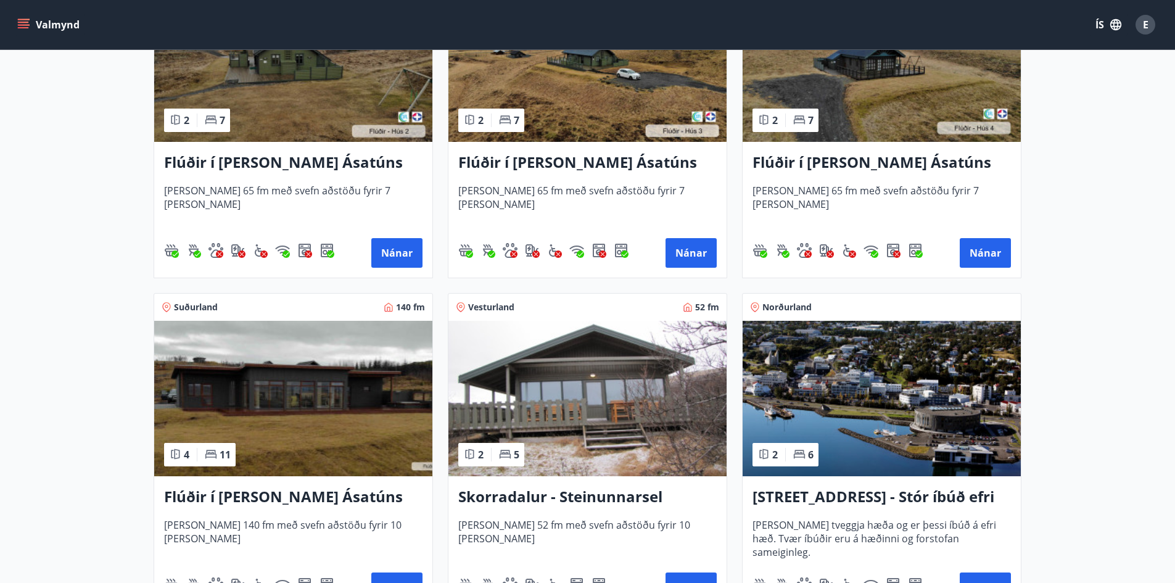
scroll to position [678, 0]
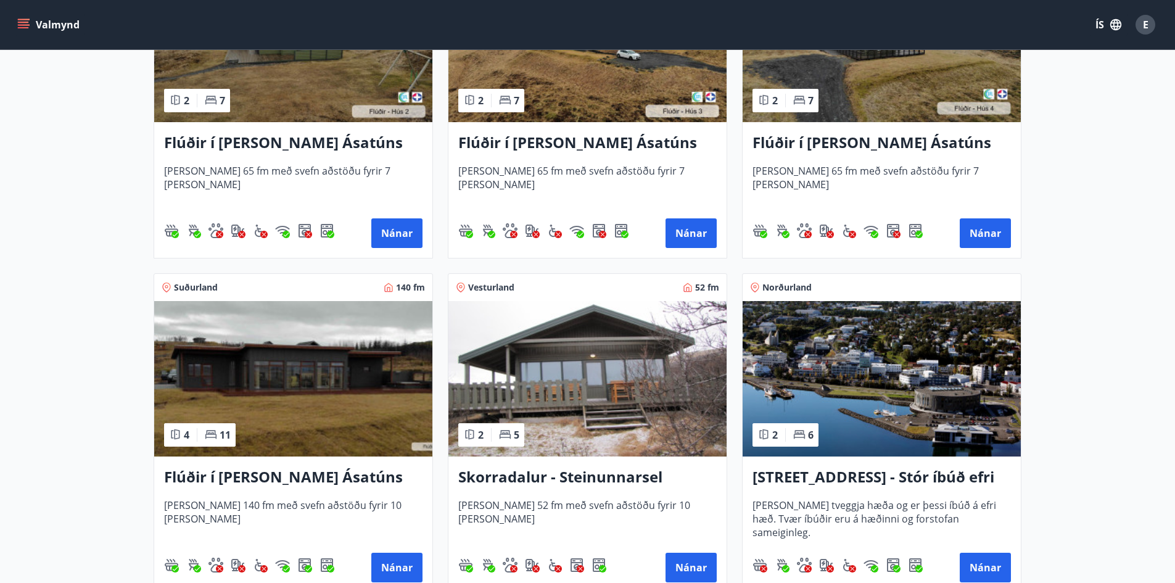
click at [624, 431] on img at bounding box center [587, 378] width 278 height 155
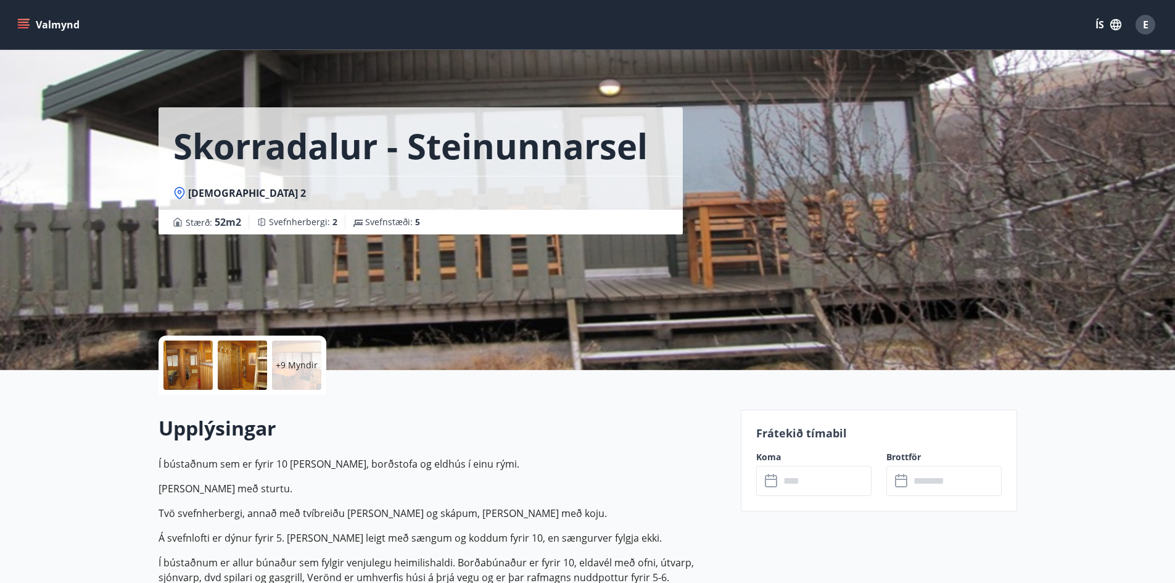
click at [205, 361] on div at bounding box center [187, 364] width 49 height 49
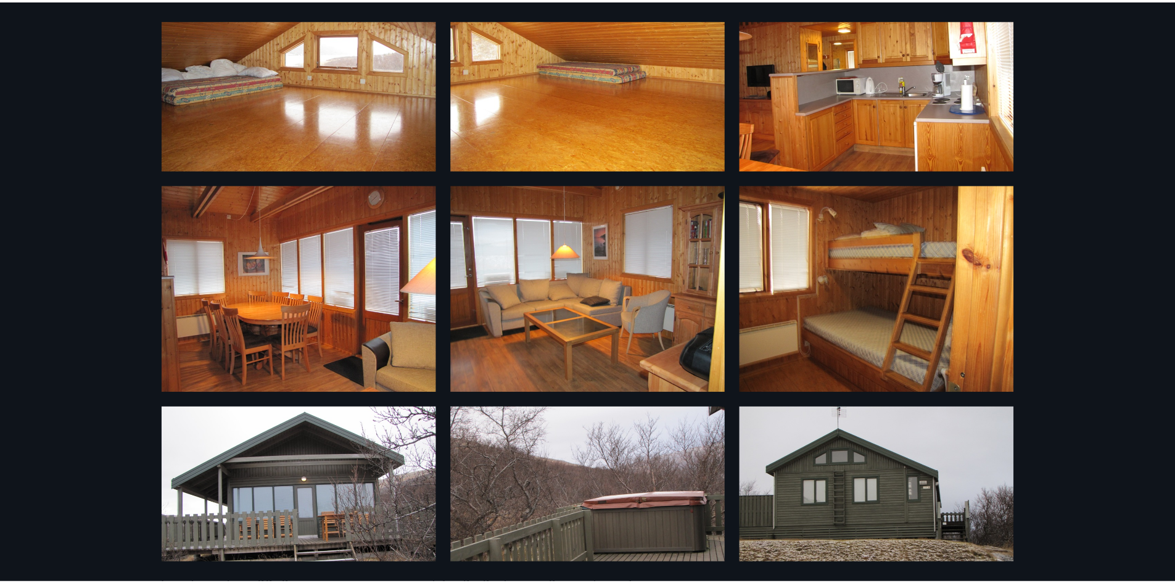
scroll to position [605, 0]
